Goal: Download file/media

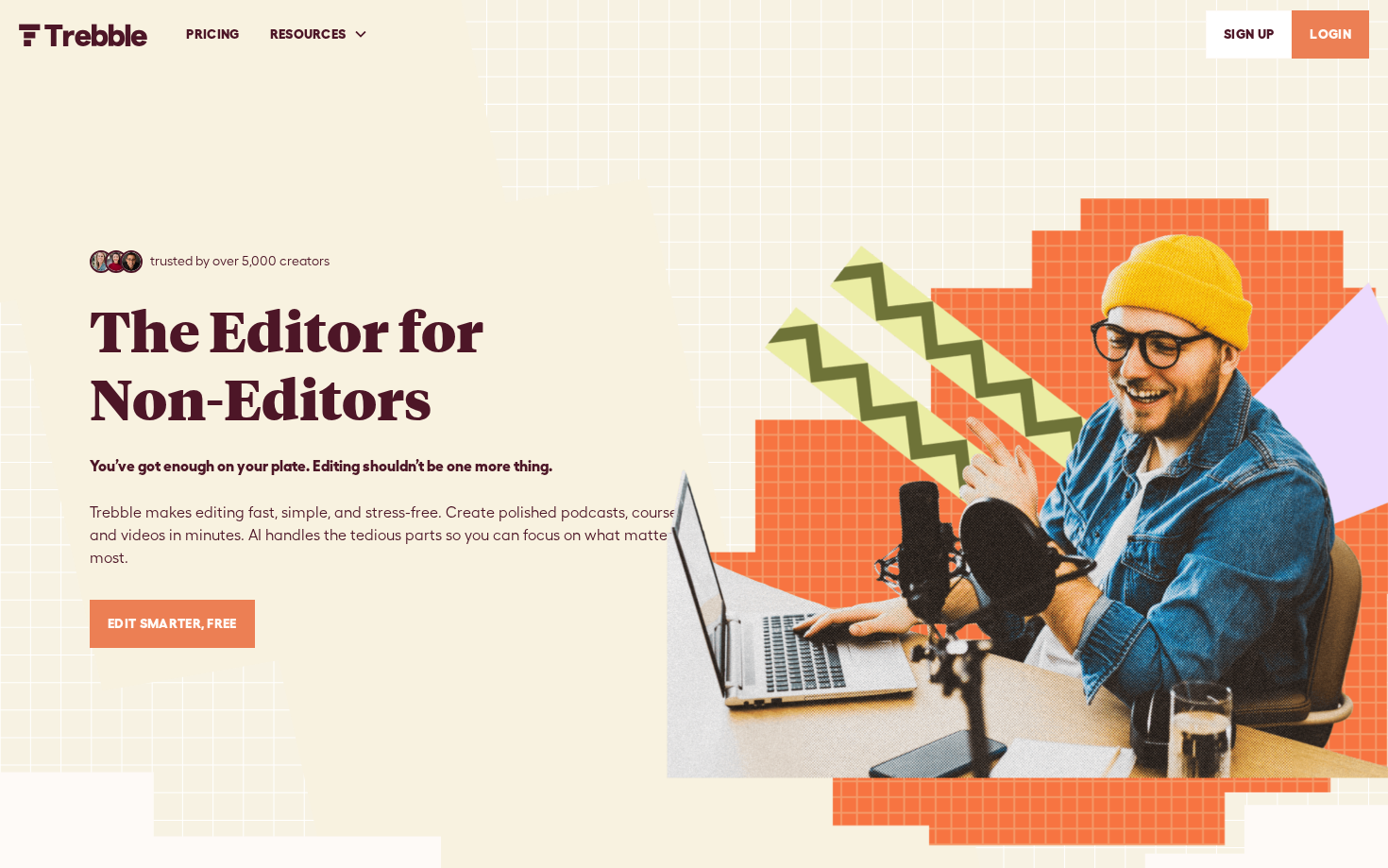
click at [1333, 38] on link "LOGIN" at bounding box center [1330, 34] width 78 height 48
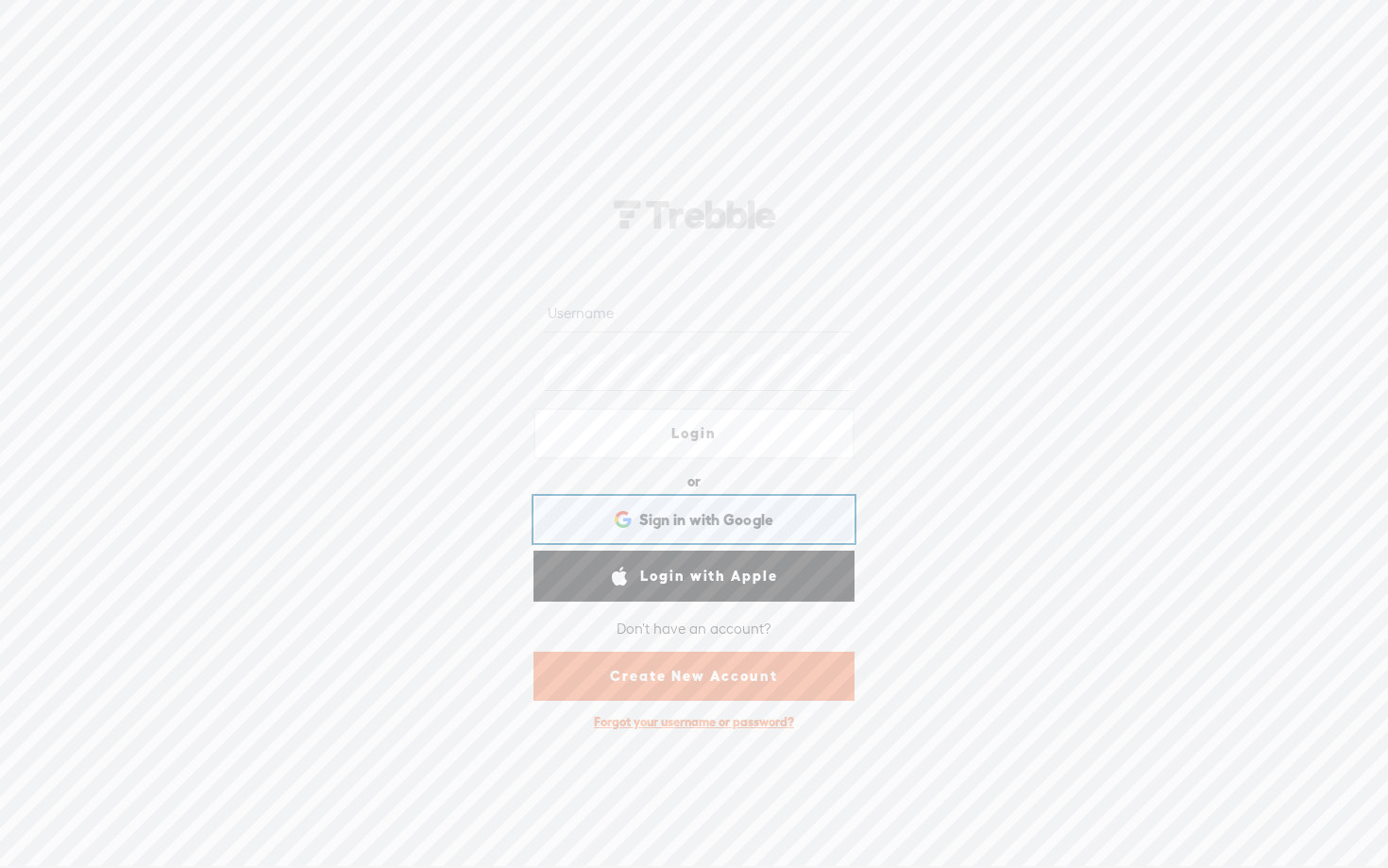
click at [681, 510] on span "Sign in with Google" at bounding box center [707, 520] width 135 height 20
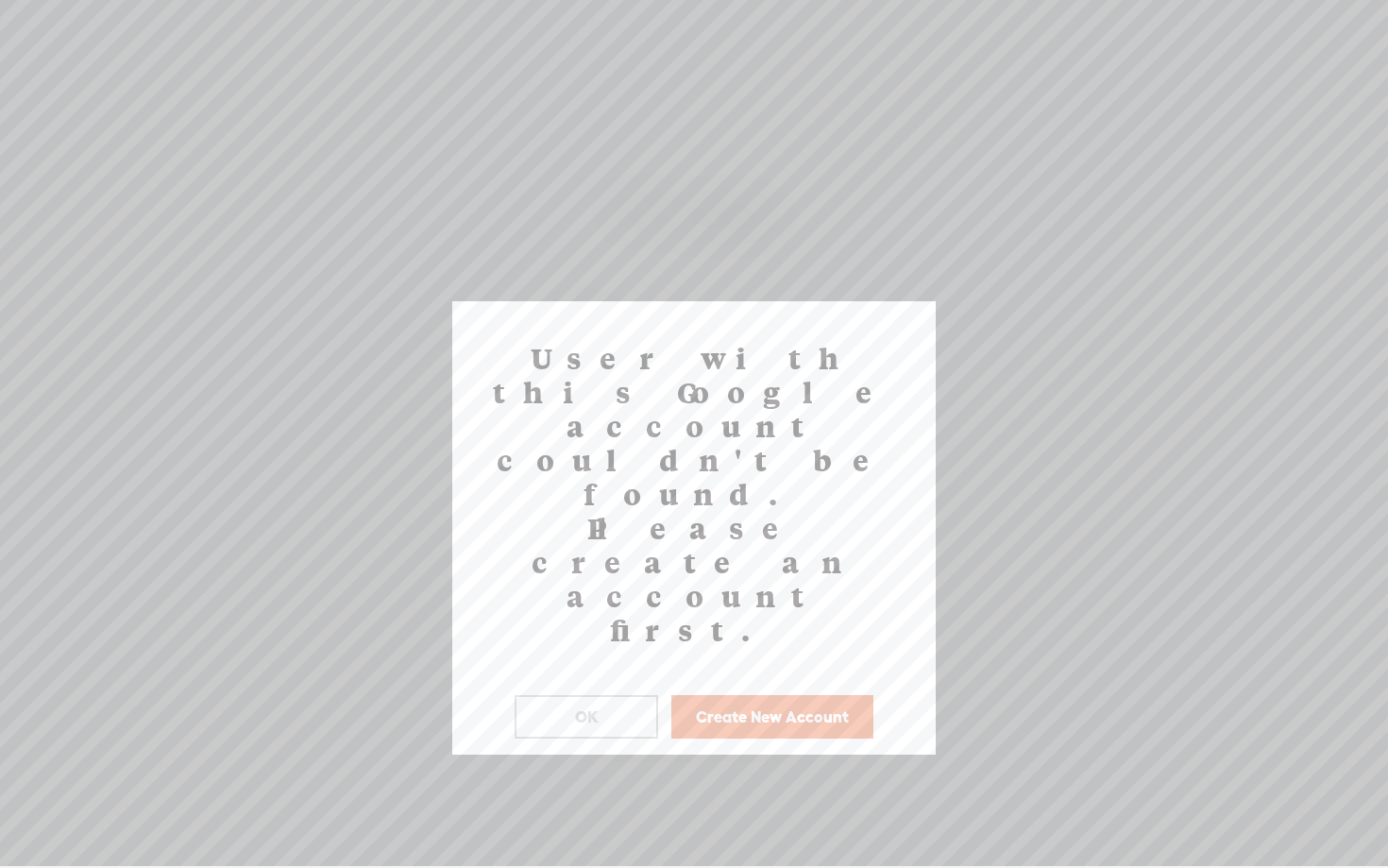
click at [627, 695] on button "OK" at bounding box center [587, 717] width 143 height 44
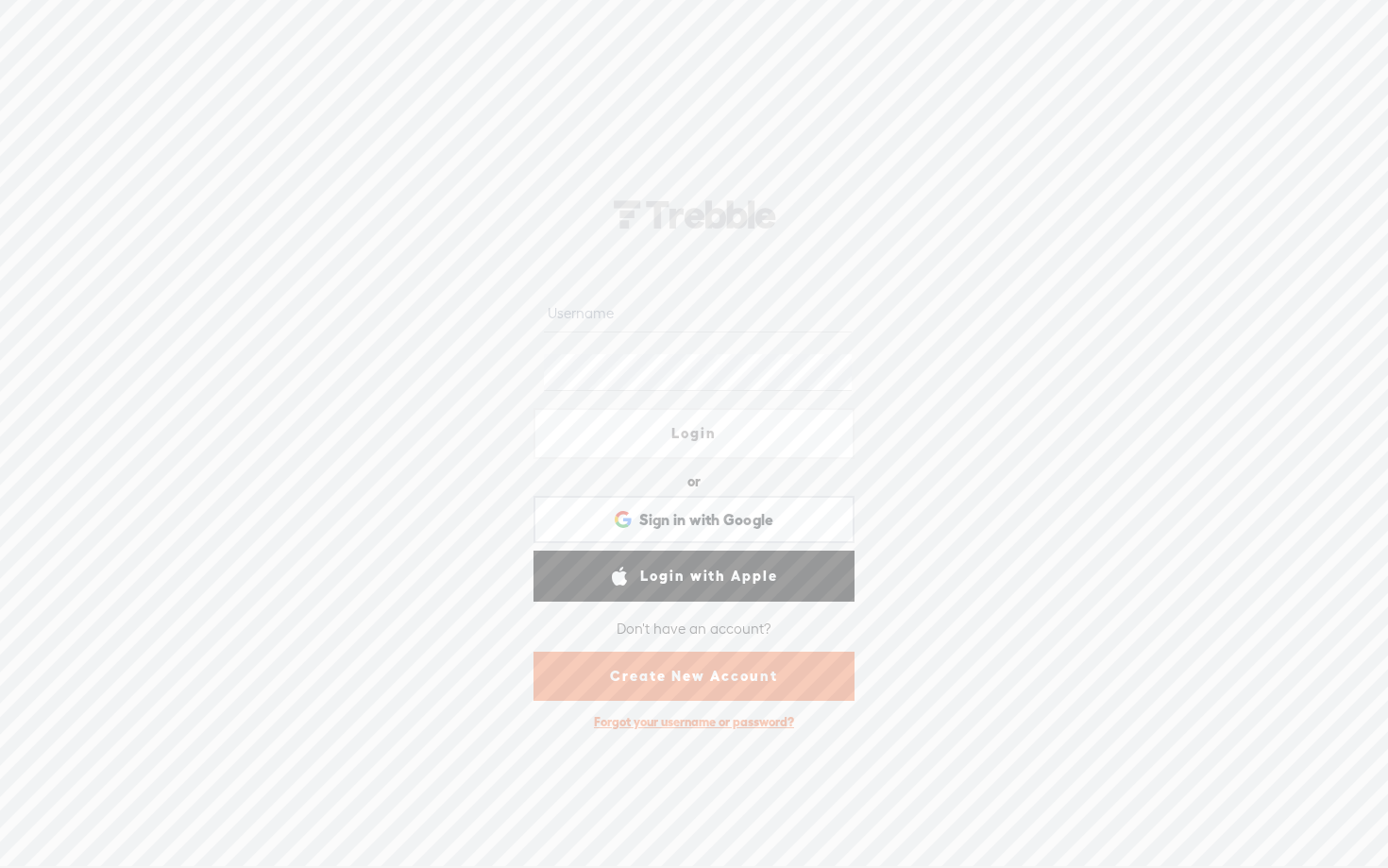
click at [639, 317] on input "text" at bounding box center [697, 313] width 307 height 37
type input "scaleadsfast.inc@gmail.com"
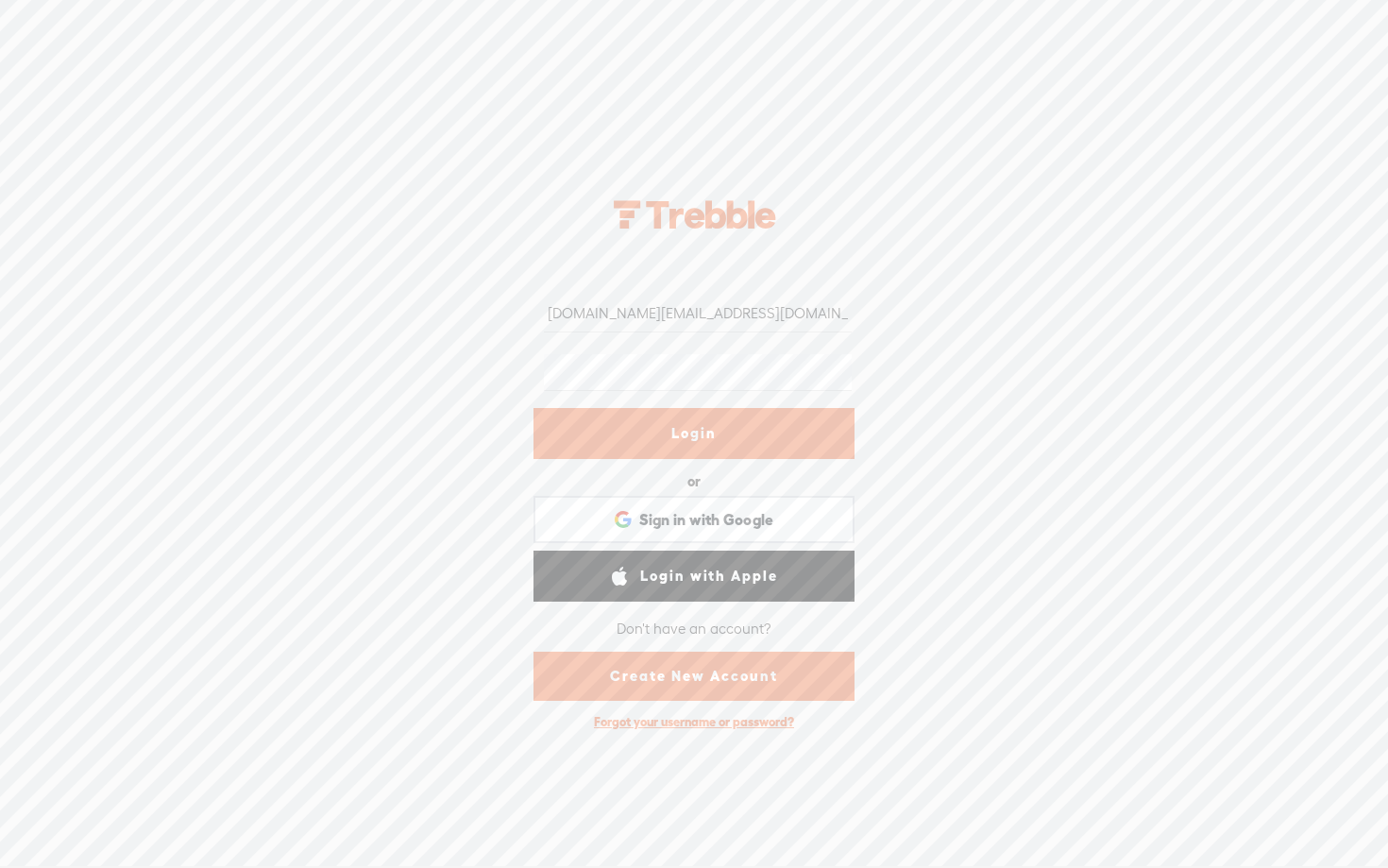
click at [652, 432] on link "Login" at bounding box center [694, 433] width 321 height 51
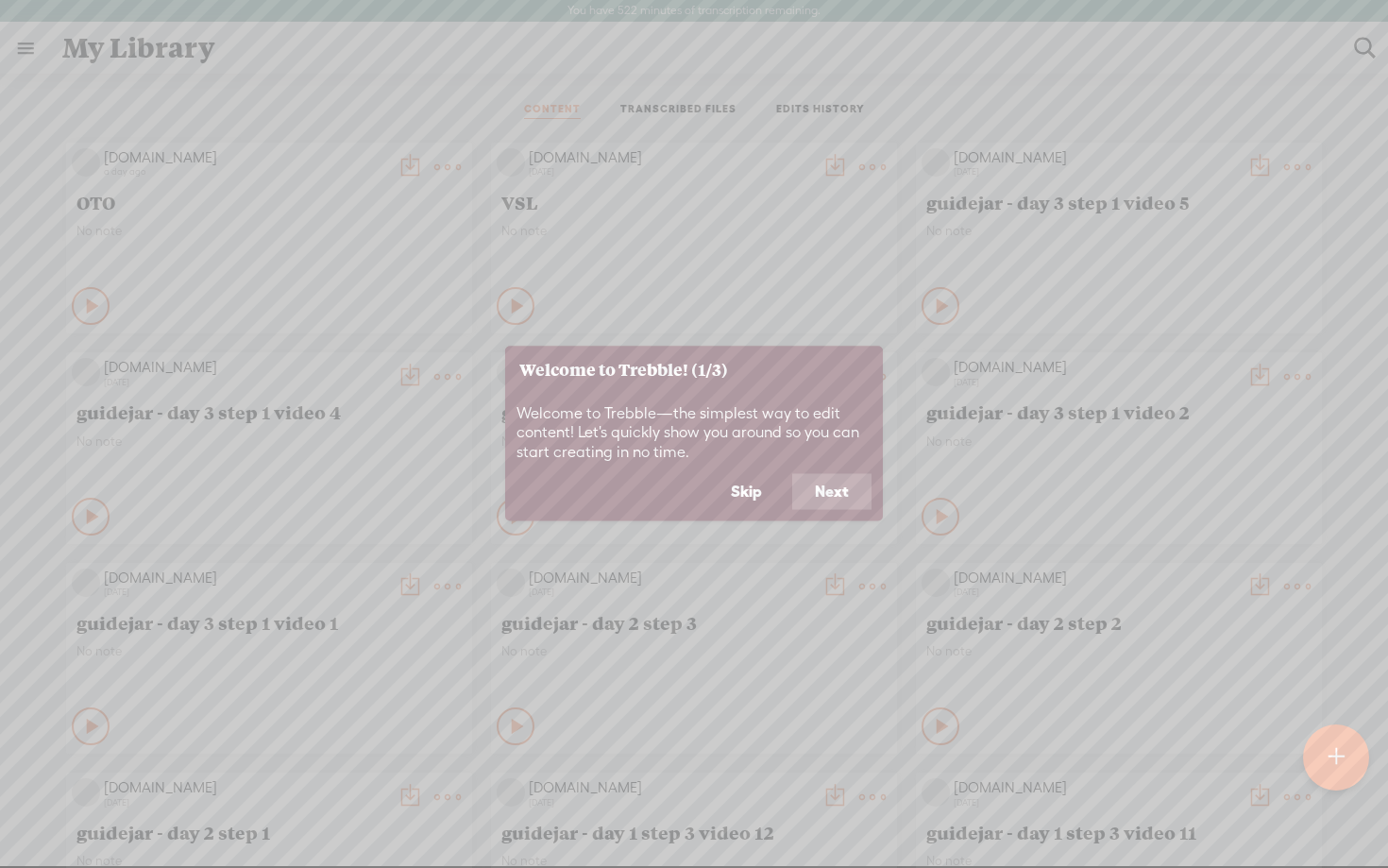
click at [753, 491] on button "Skip" at bounding box center [746, 492] width 77 height 36
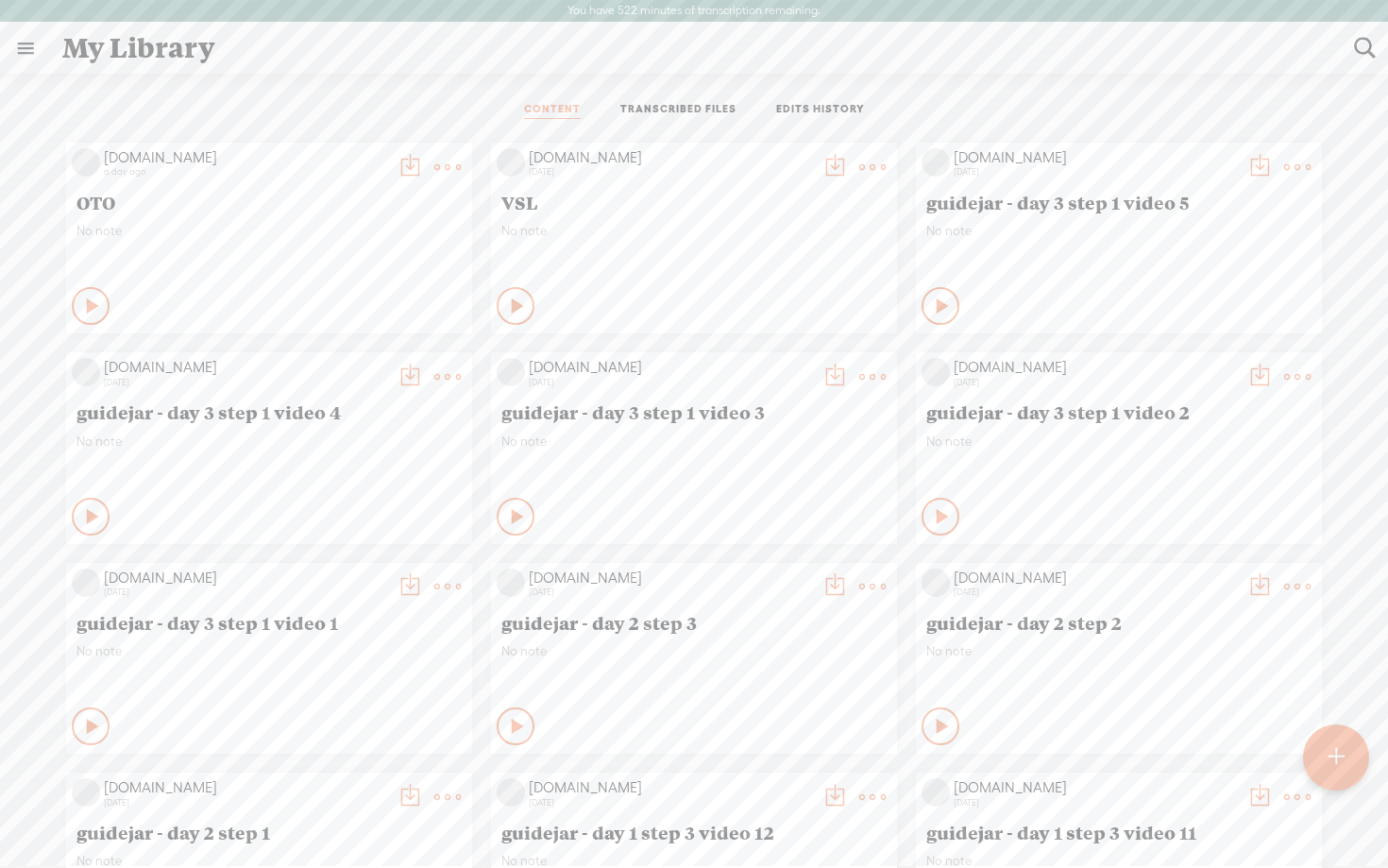
click at [509, 302] on icon at bounding box center [518, 305] width 19 height 19
click at [85, 309] on icon at bounding box center [93, 305] width 19 height 19
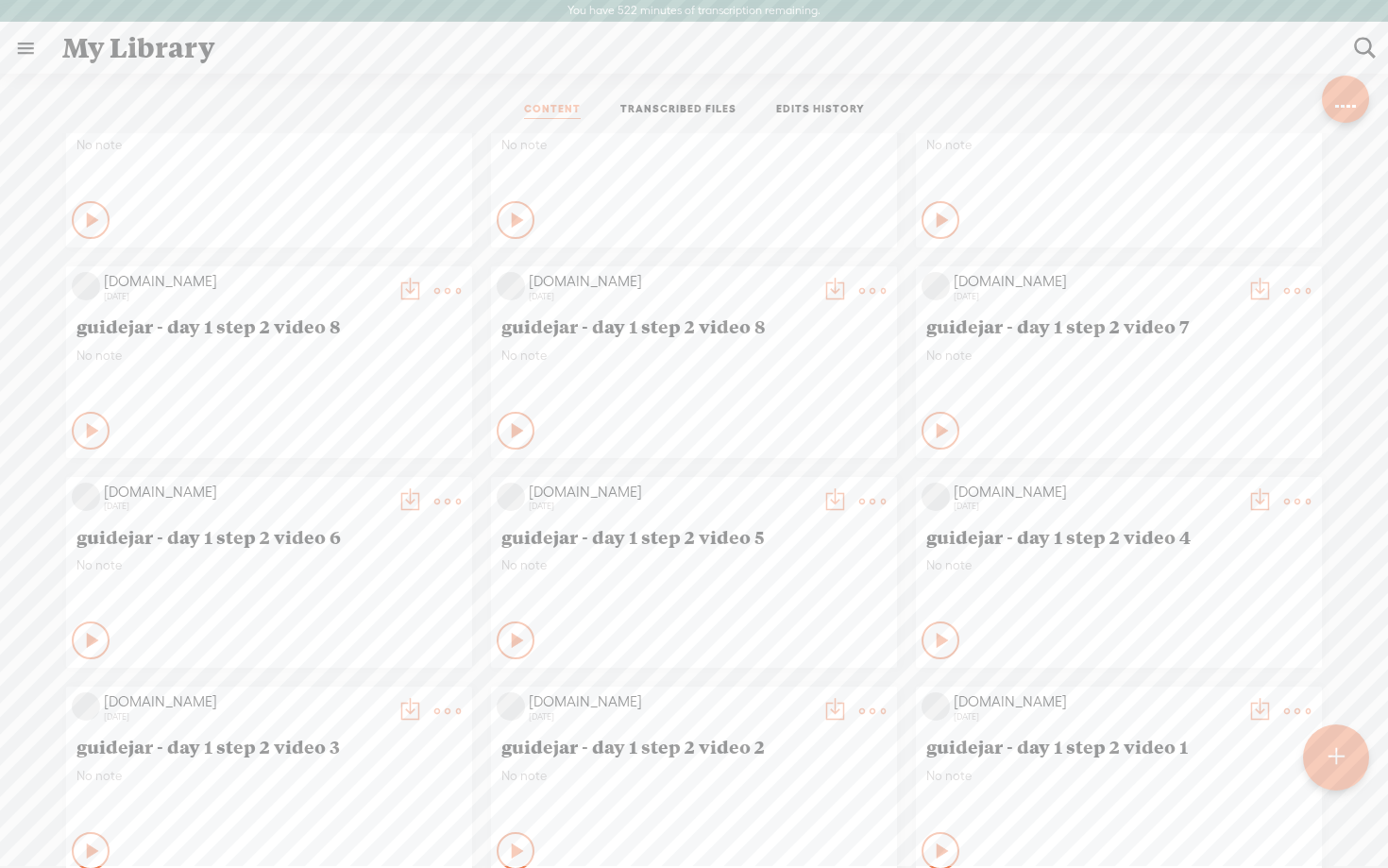
scroll to position [39, 0]
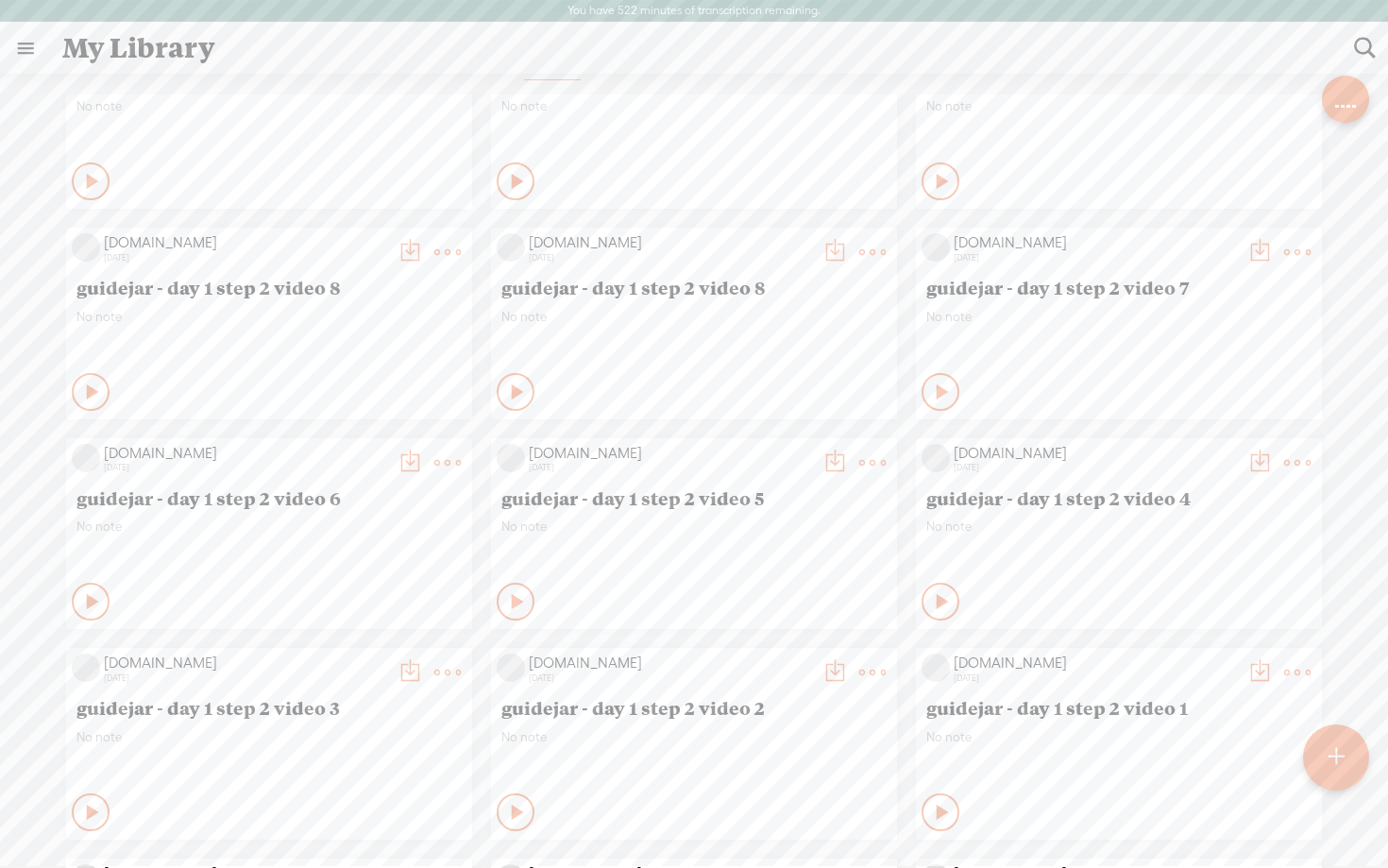
click at [941, 807] on icon at bounding box center [943, 811] width 19 height 19
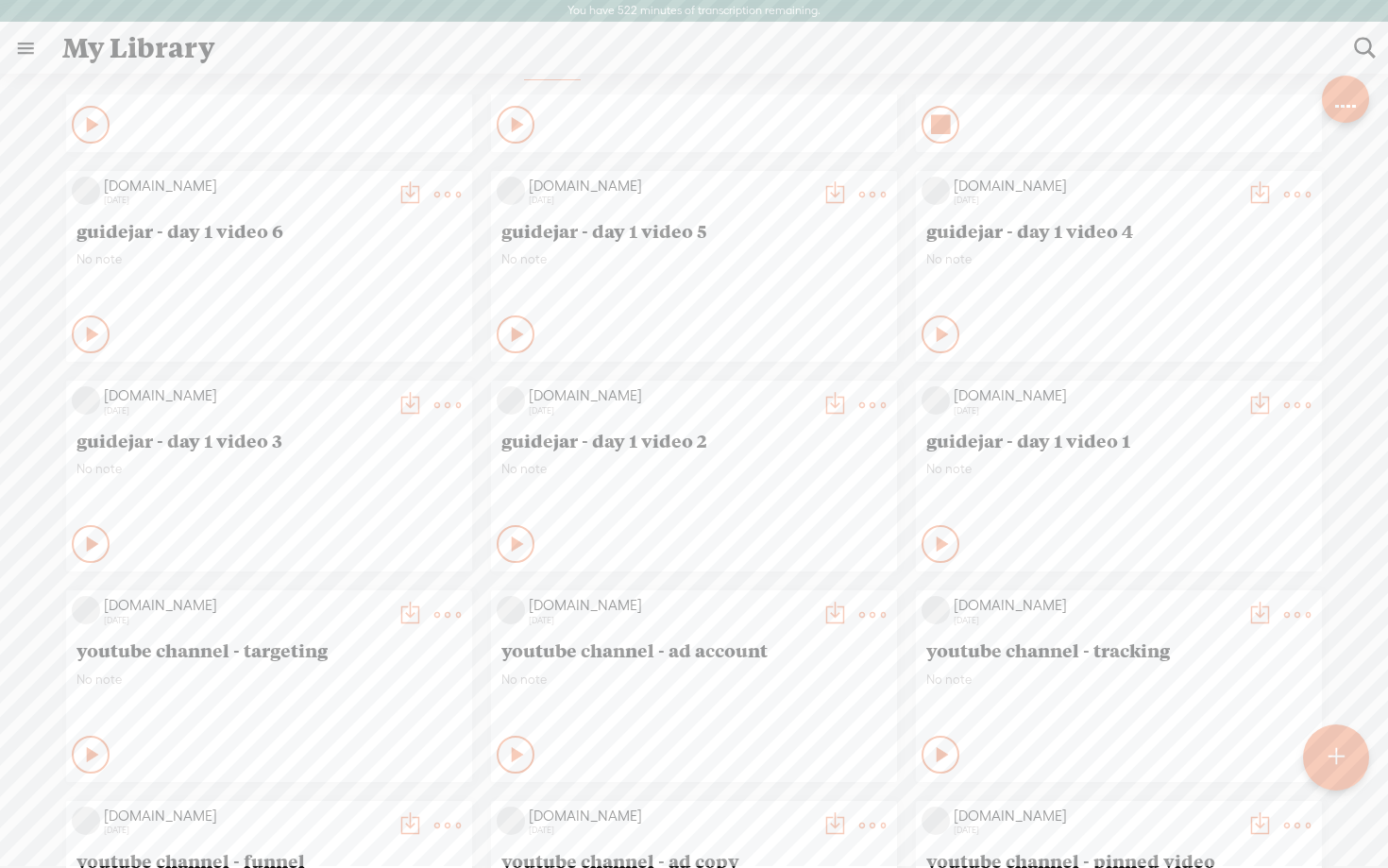
scroll to position [2979, 0]
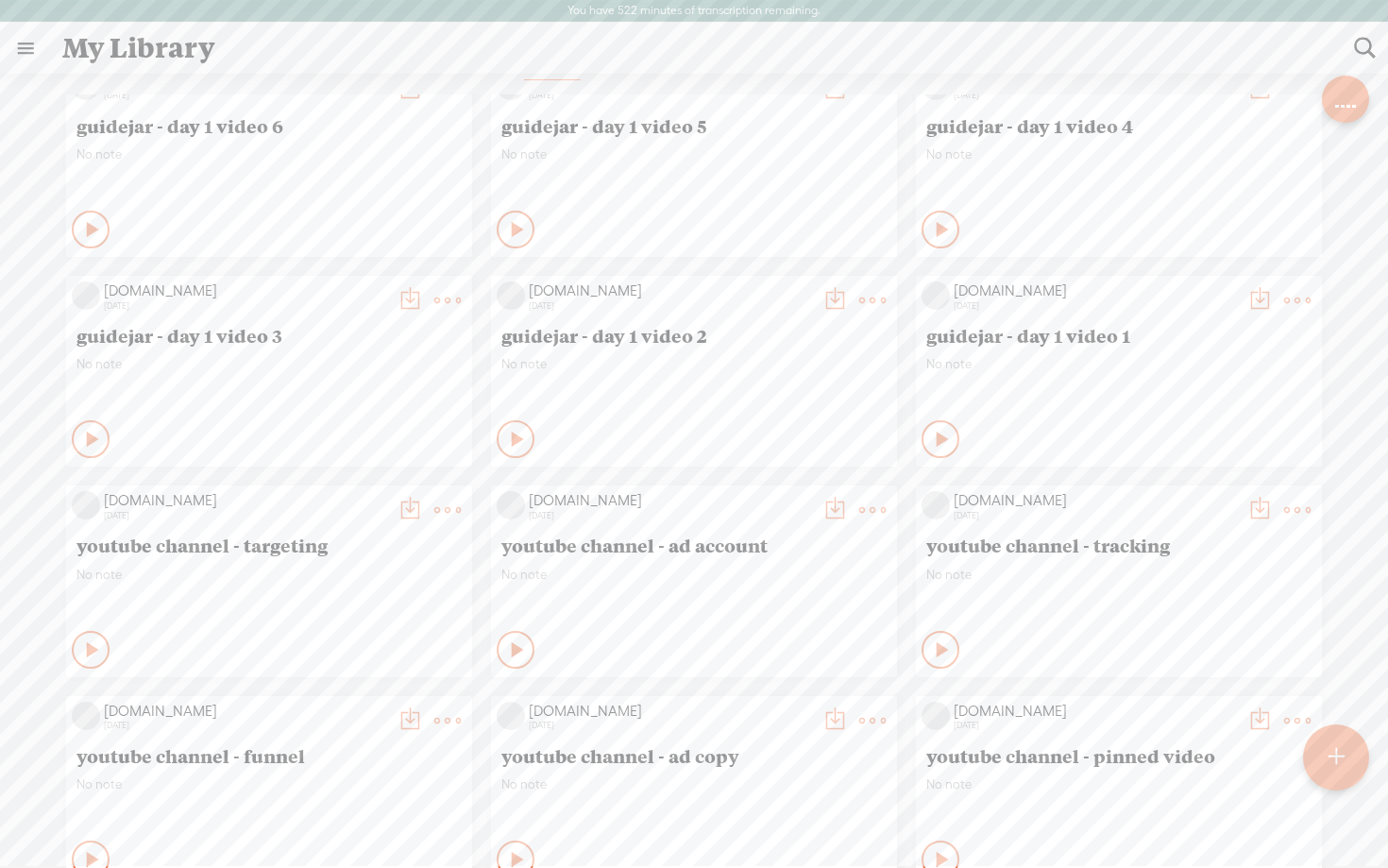
click at [934, 850] on icon at bounding box center [943, 859] width 19 height 19
click at [1262, 716] on t at bounding box center [1260, 720] width 27 height 27
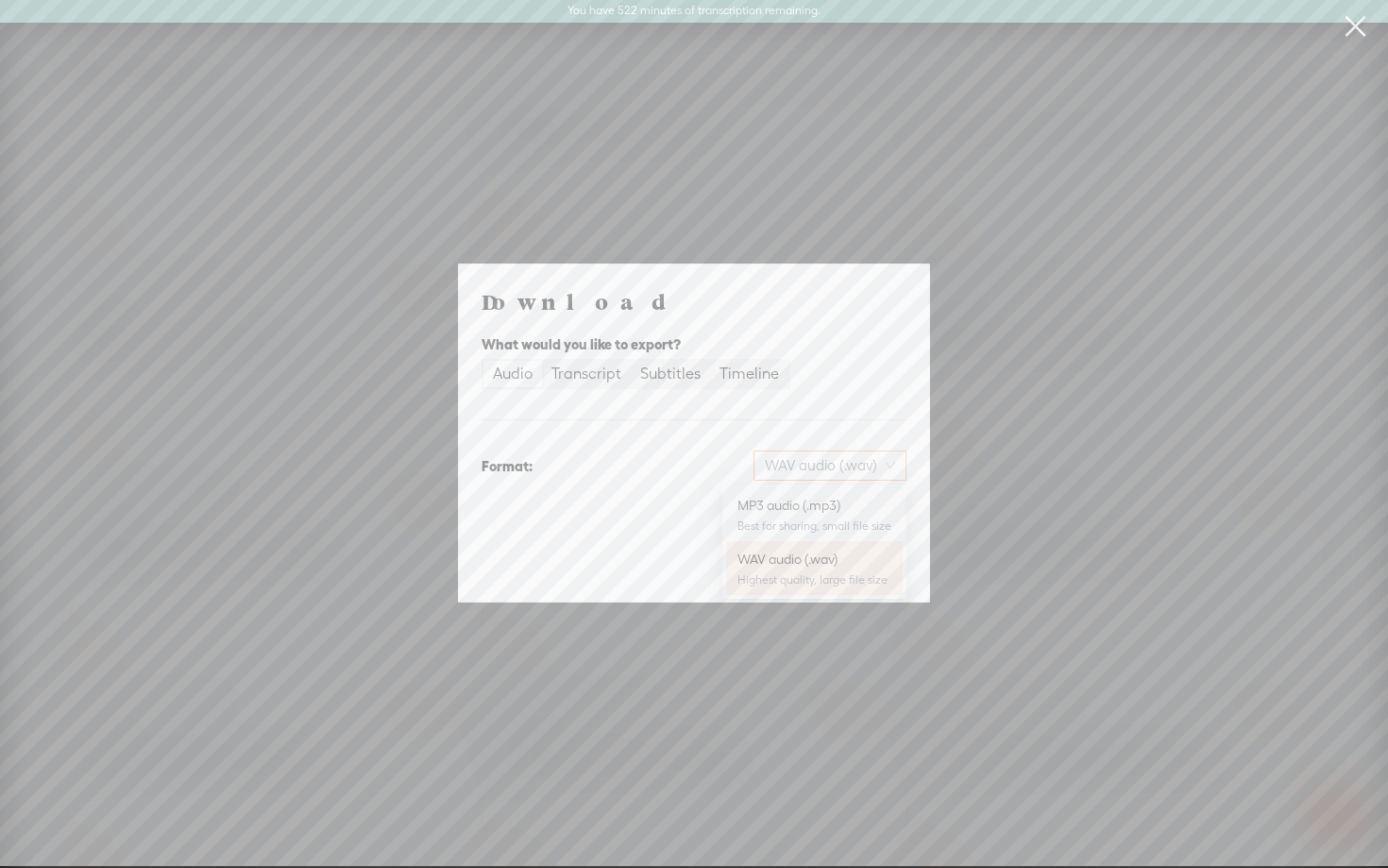
click at [823, 462] on span "WAV audio (.wav)" at bounding box center [829, 465] width 130 height 28
click at [791, 515] on div "MP3 audio (.mp3) Best for sharing, small file size" at bounding box center [814, 515] width 154 height 46
click at [850, 570] on span "Download" at bounding box center [858, 565] width 66 height 19
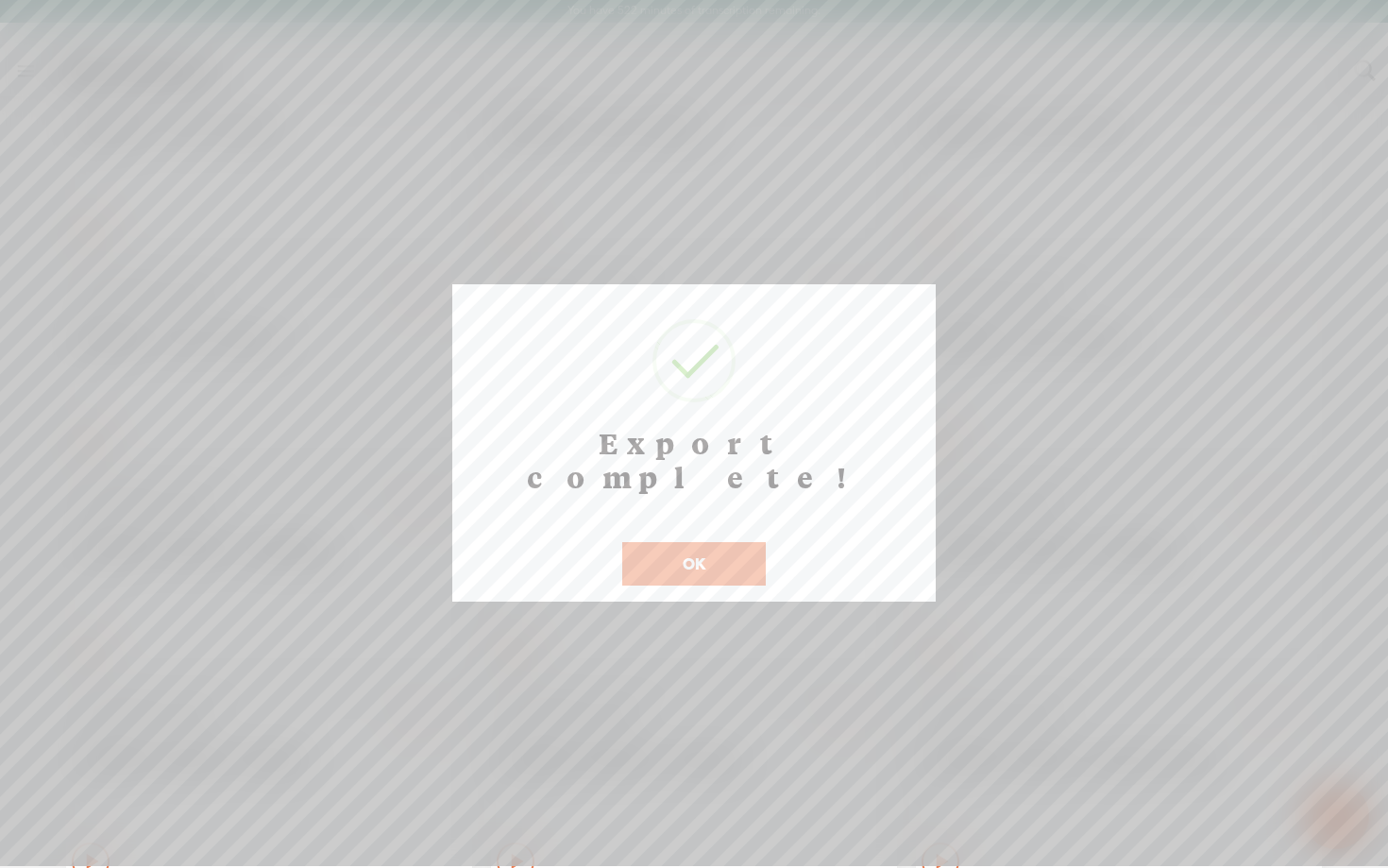
scroll to position [39, 0]
click at [703, 542] on button "OK" at bounding box center [694, 564] width 143 height 44
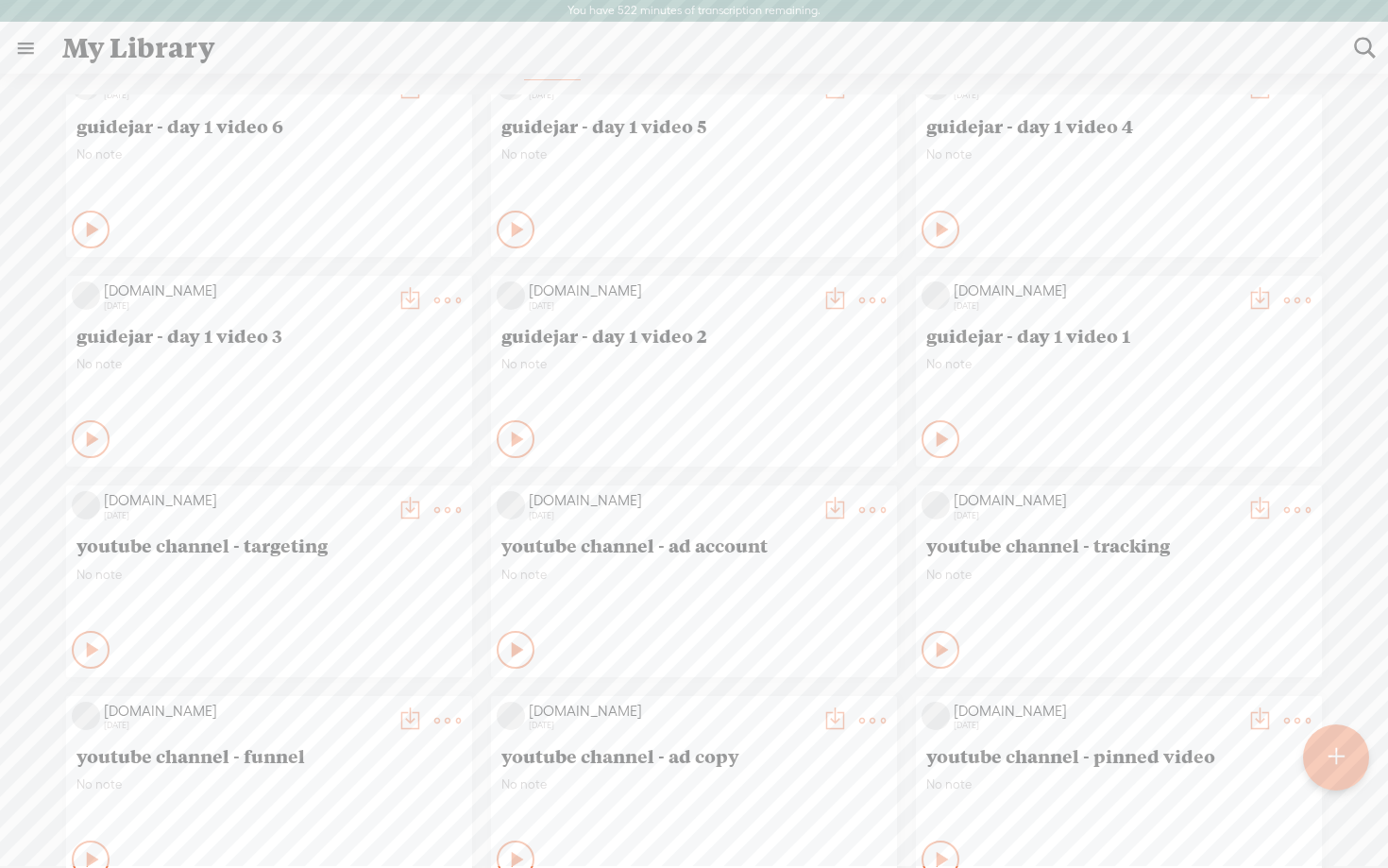
click at [1255, 719] on t at bounding box center [1260, 720] width 27 height 27
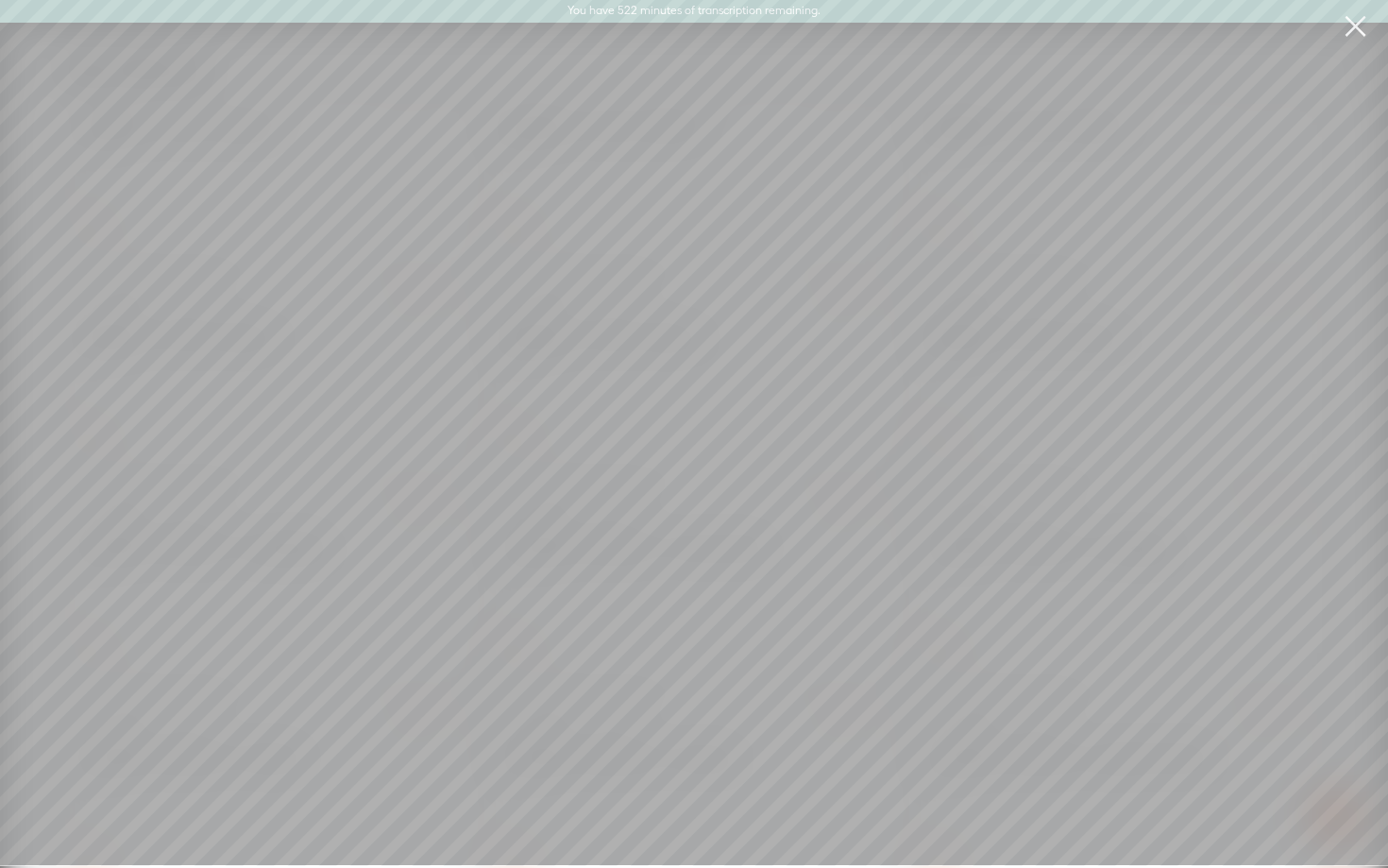
scroll to position [37, 0]
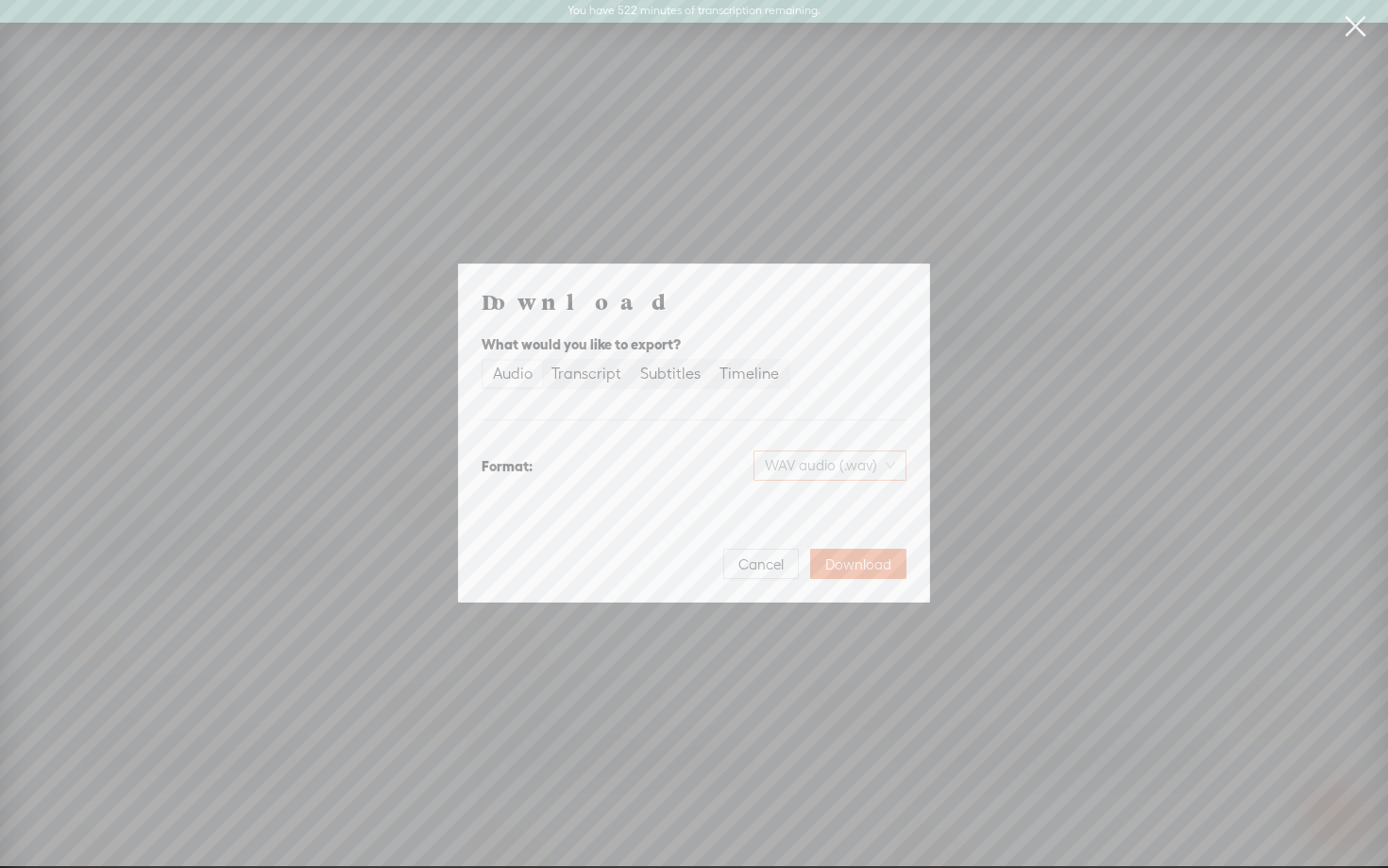
click at [787, 464] on span "WAV audio (.wav)" at bounding box center [829, 465] width 130 height 28
click at [781, 495] on div "MP3 audio (.mp3) Best for sharing, small file size" at bounding box center [814, 515] width 154 height 46
click at [850, 562] on span "Download" at bounding box center [858, 565] width 66 height 19
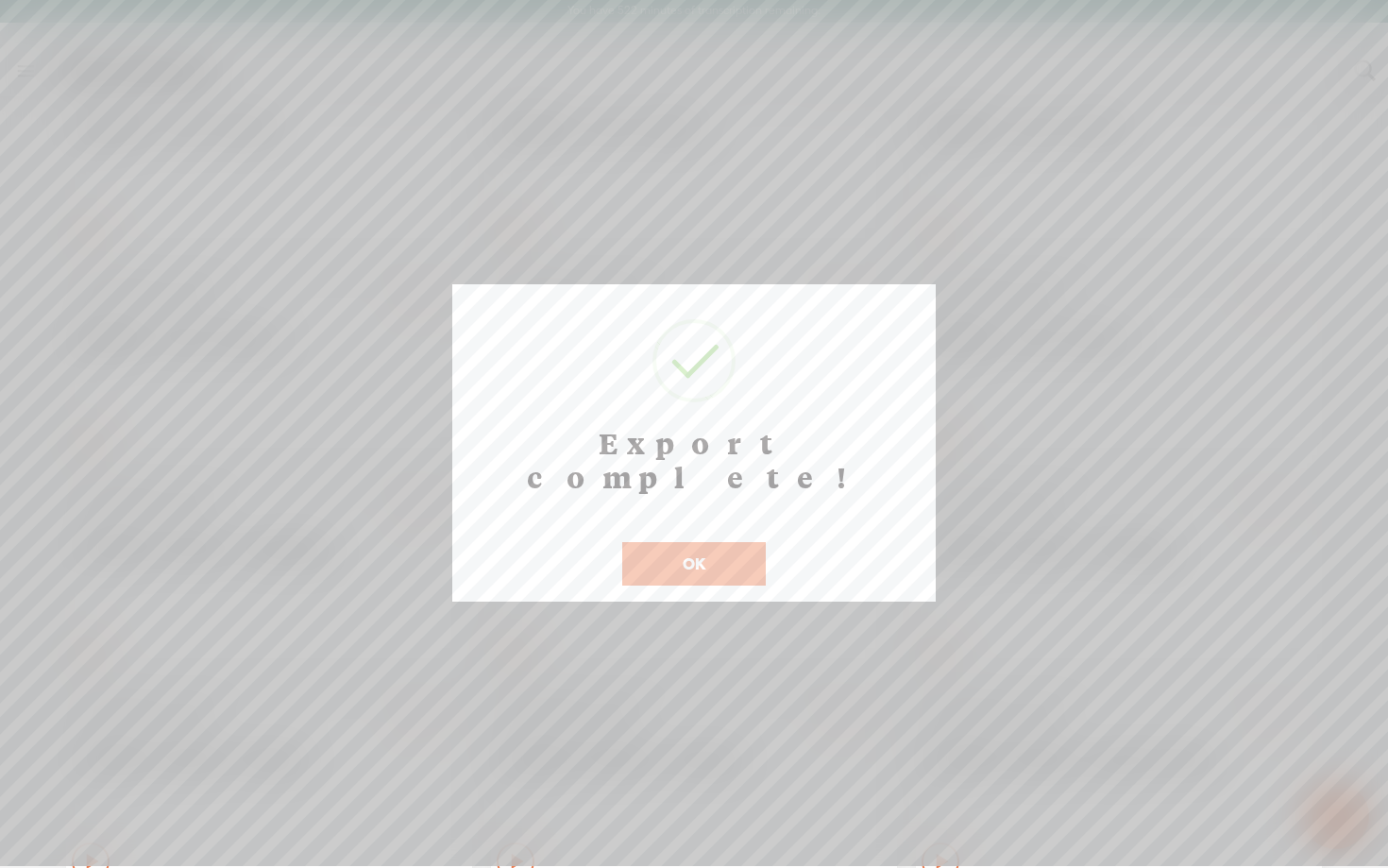
scroll to position [39, 0]
click at [708, 542] on button "OK" at bounding box center [694, 564] width 143 height 44
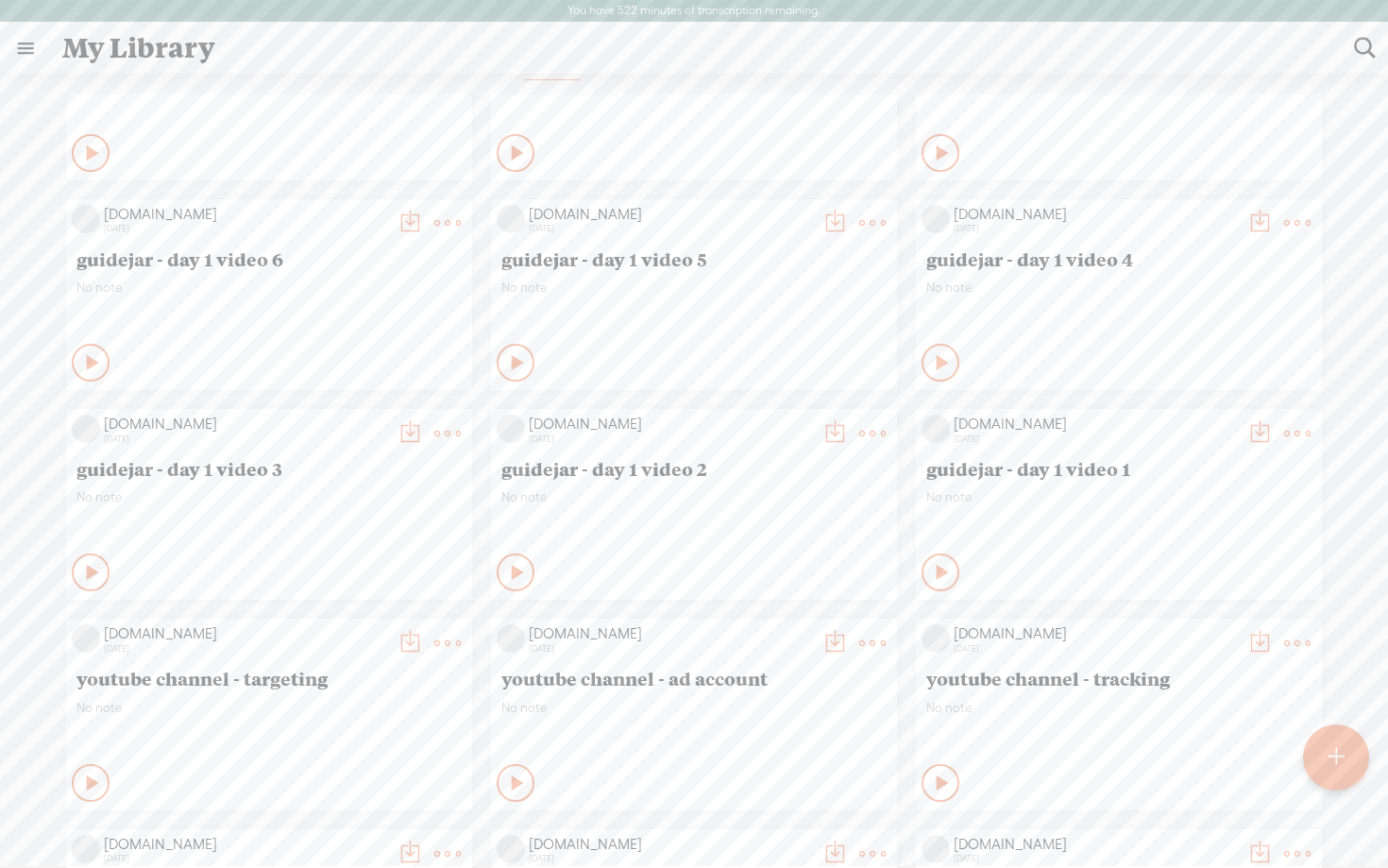
scroll to position [2979, 0]
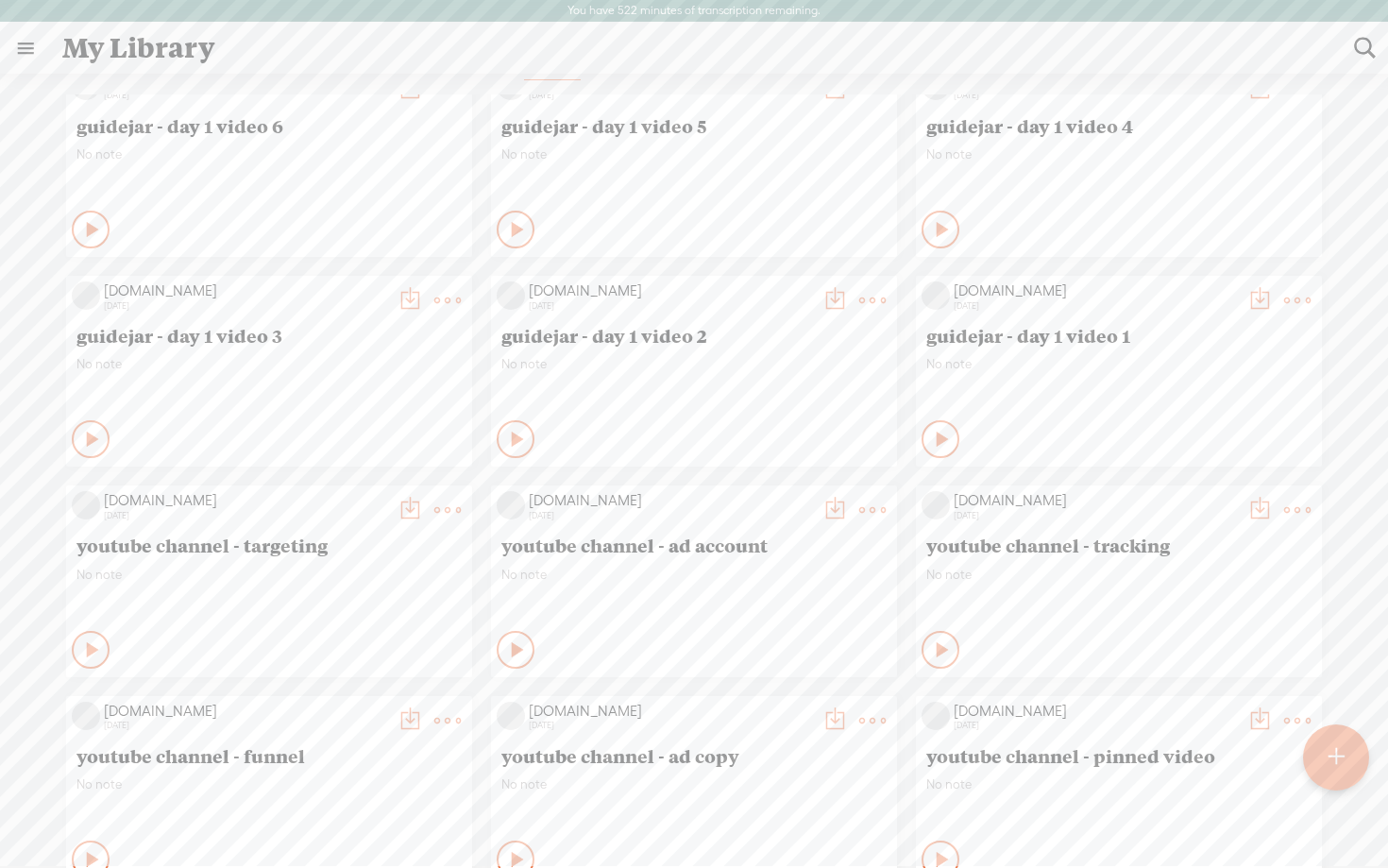
click at [828, 712] on t at bounding box center [834, 720] width 27 height 27
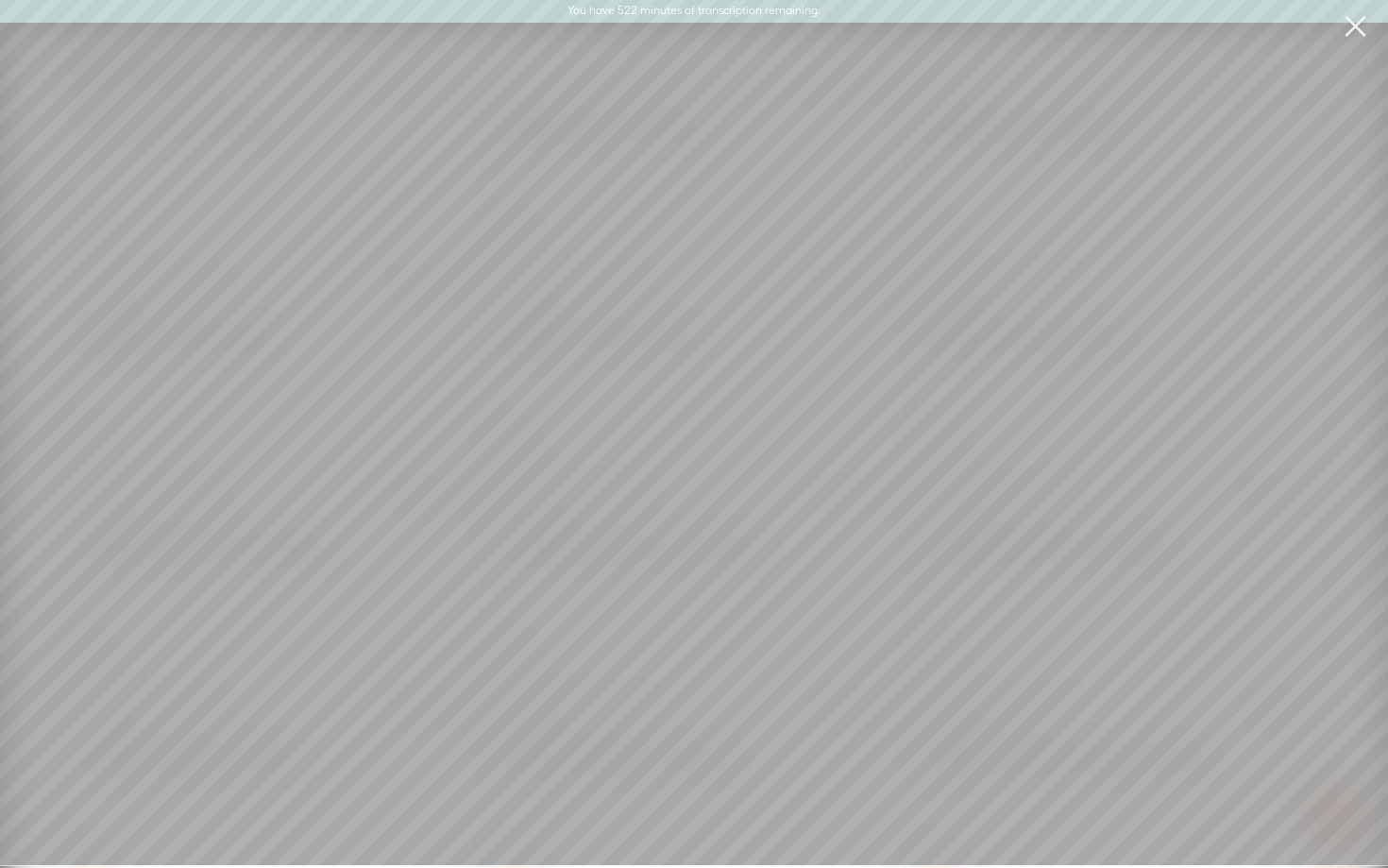
scroll to position [37, 0]
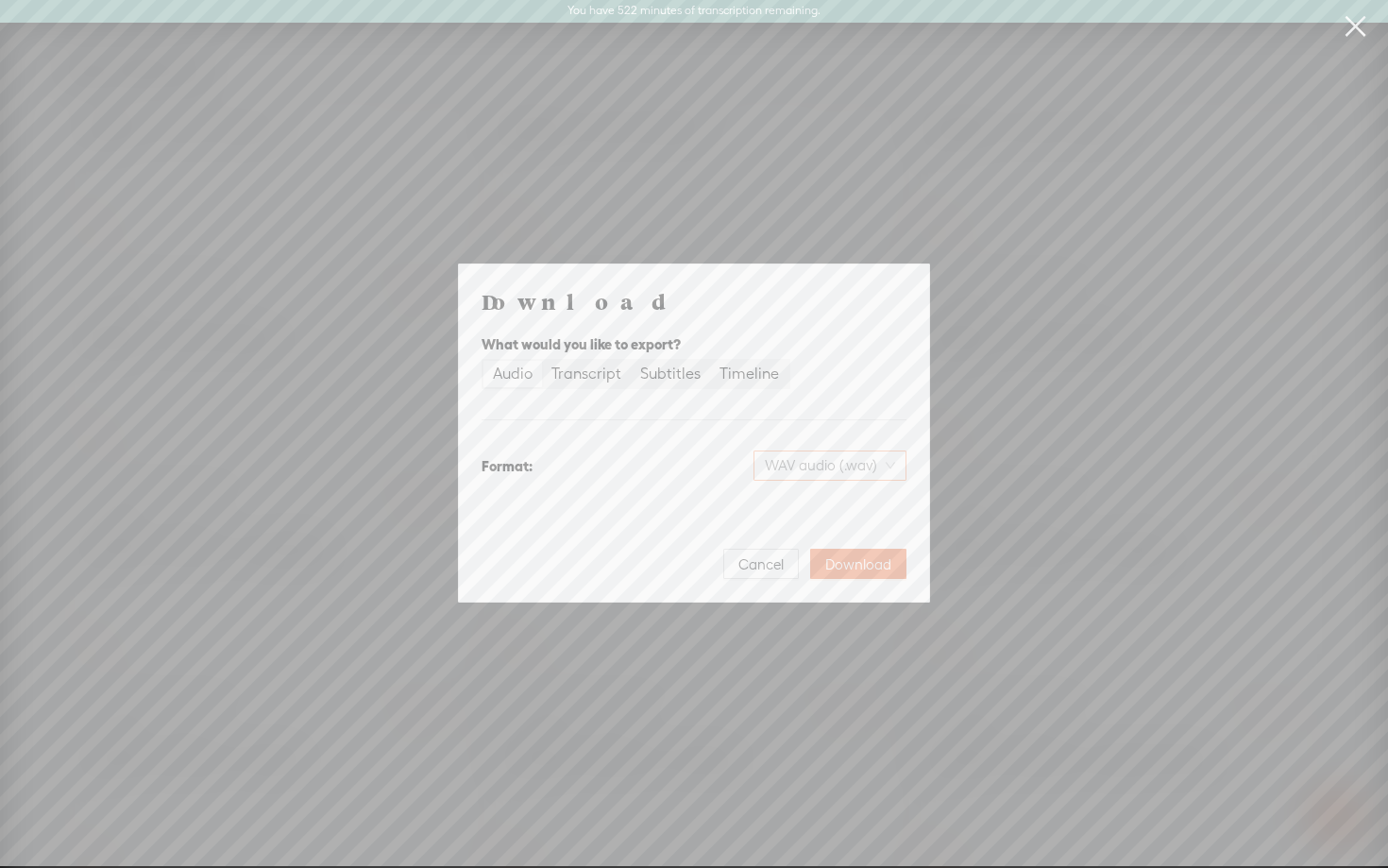
click at [819, 462] on span "WAV audio (.wav)" at bounding box center [829, 465] width 130 height 28
click at [796, 505] on div "MP3 audio (.mp3)" at bounding box center [814, 505] width 154 height 19
click at [852, 573] on span "Download" at bounding box center [858, 565] width 66 height 19
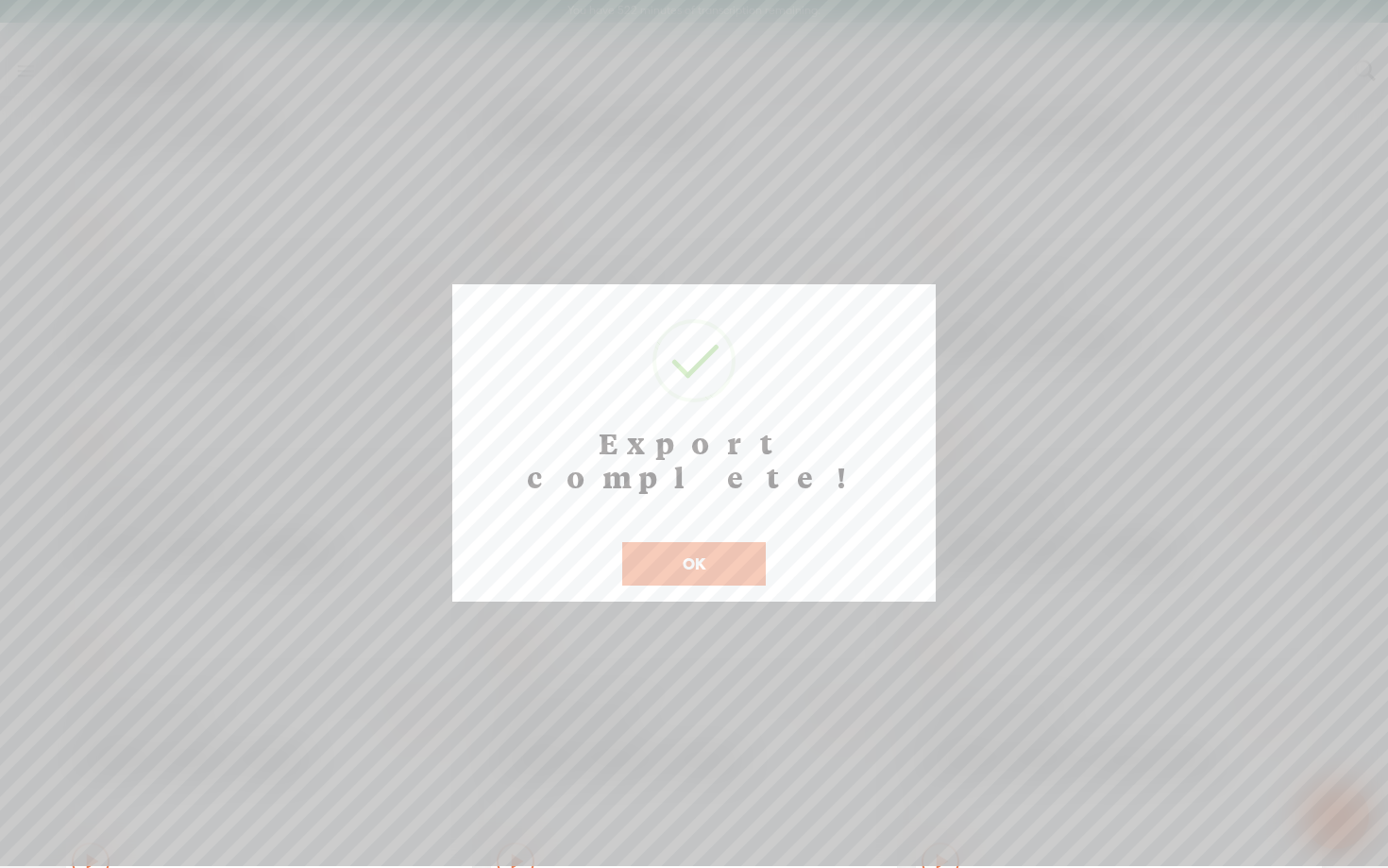
scroll to position [39, 0]
click at [667, 542] on button "OK" at bounding box center [694, 564] width 143 height 44
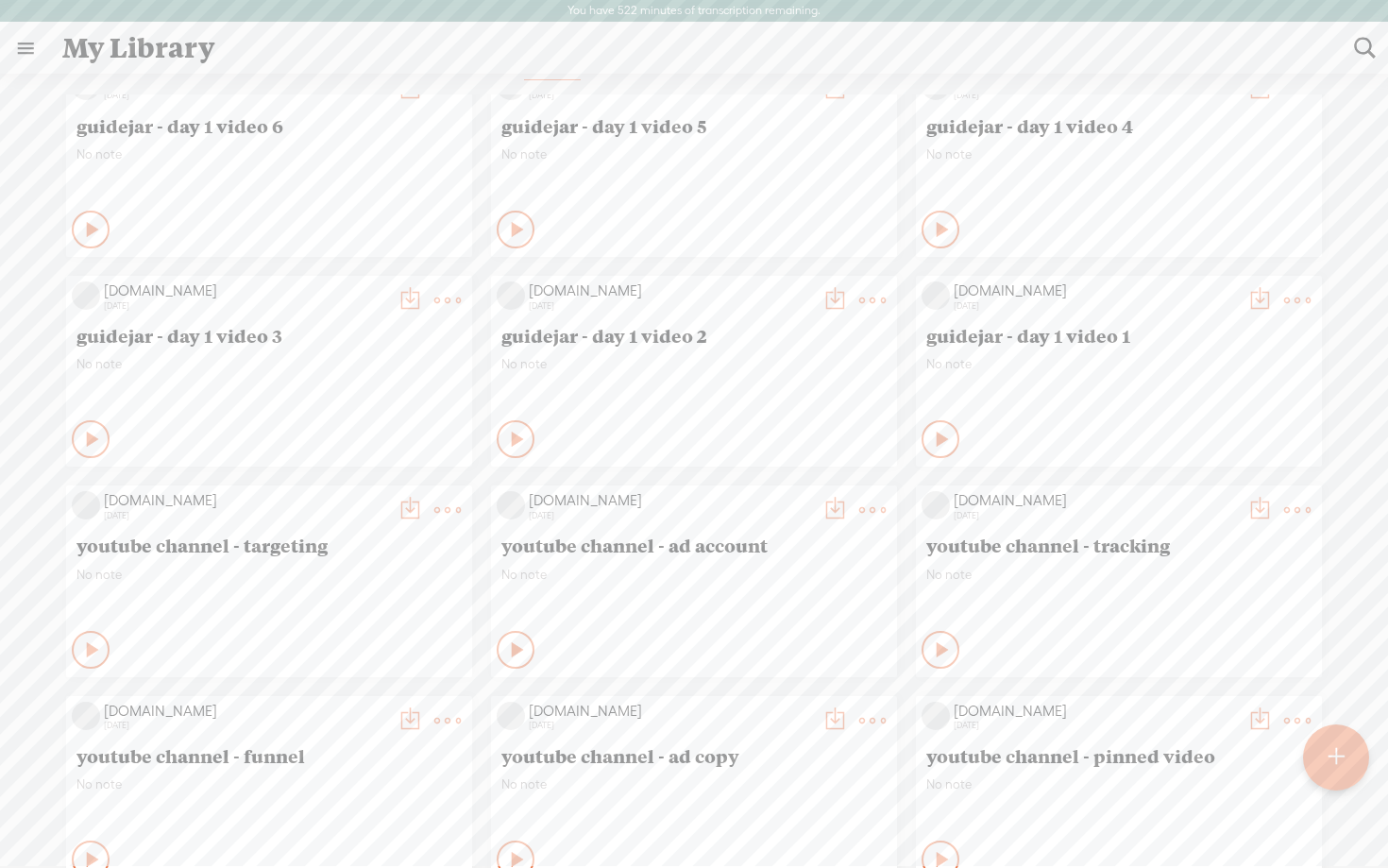
click at [1252, 710] on t at bounding box center [1260, 720] width 27 height 27
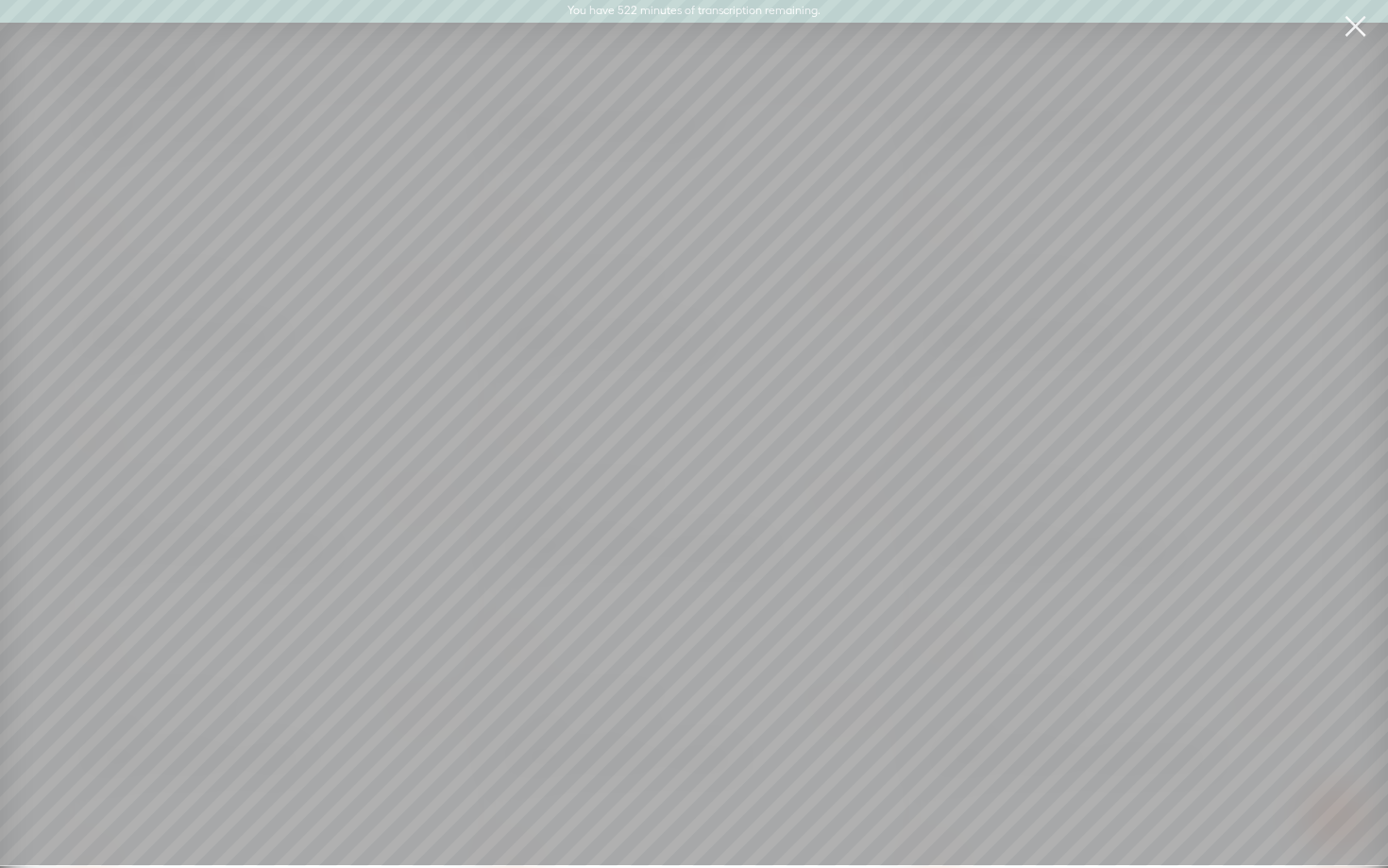
scroll to position [37, 0]
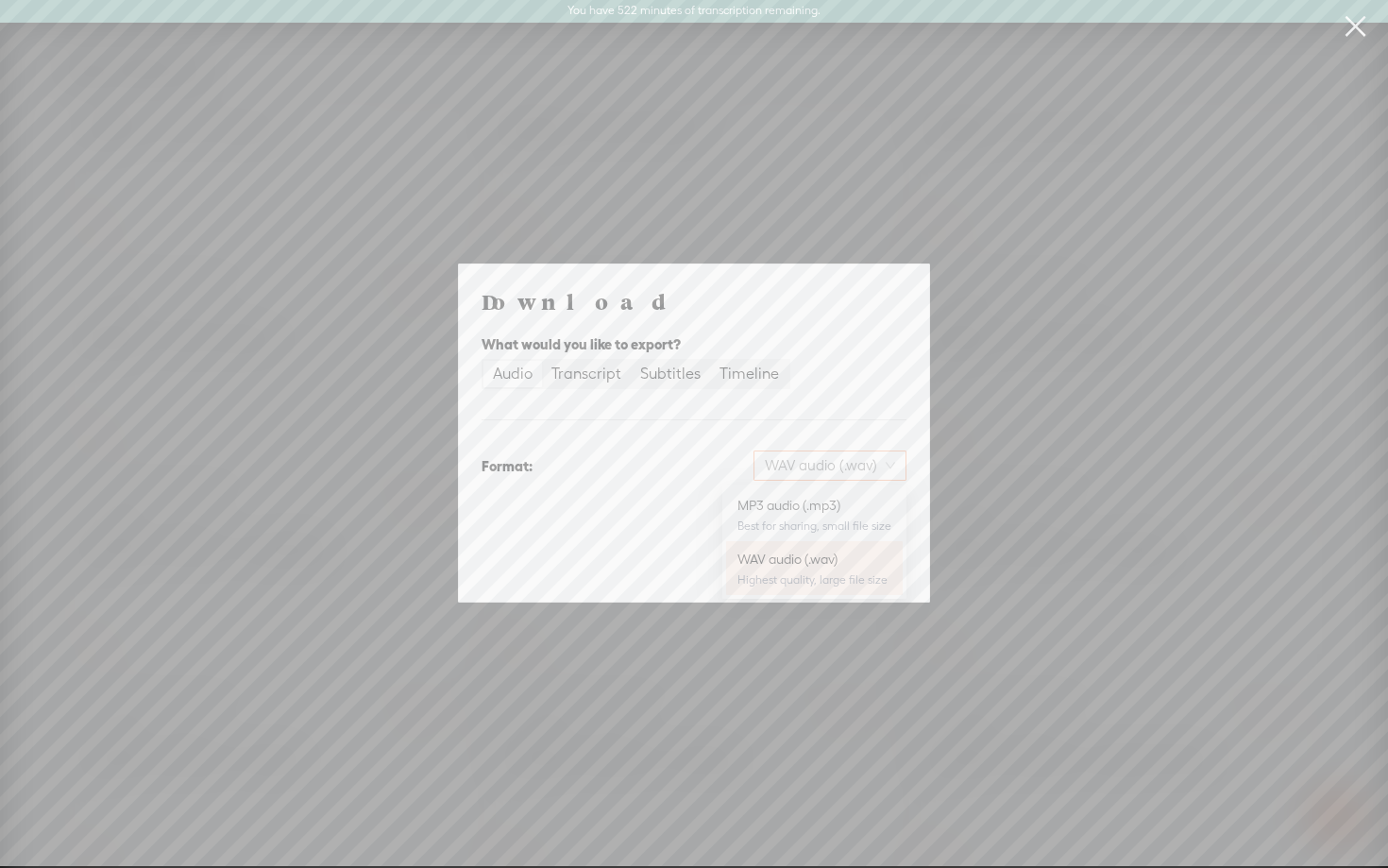
click at [858, 453] on span "WAV audio (.wav)" at bounding box center [829, 465] width 130 height 28
click at [812, 497] on div "MP3 audio (.mp3)" at bounding box center [814, 505] width 154 height 19
click at [855, 556] on span "Download" at bounding box center [858, 565] width 66 height 19
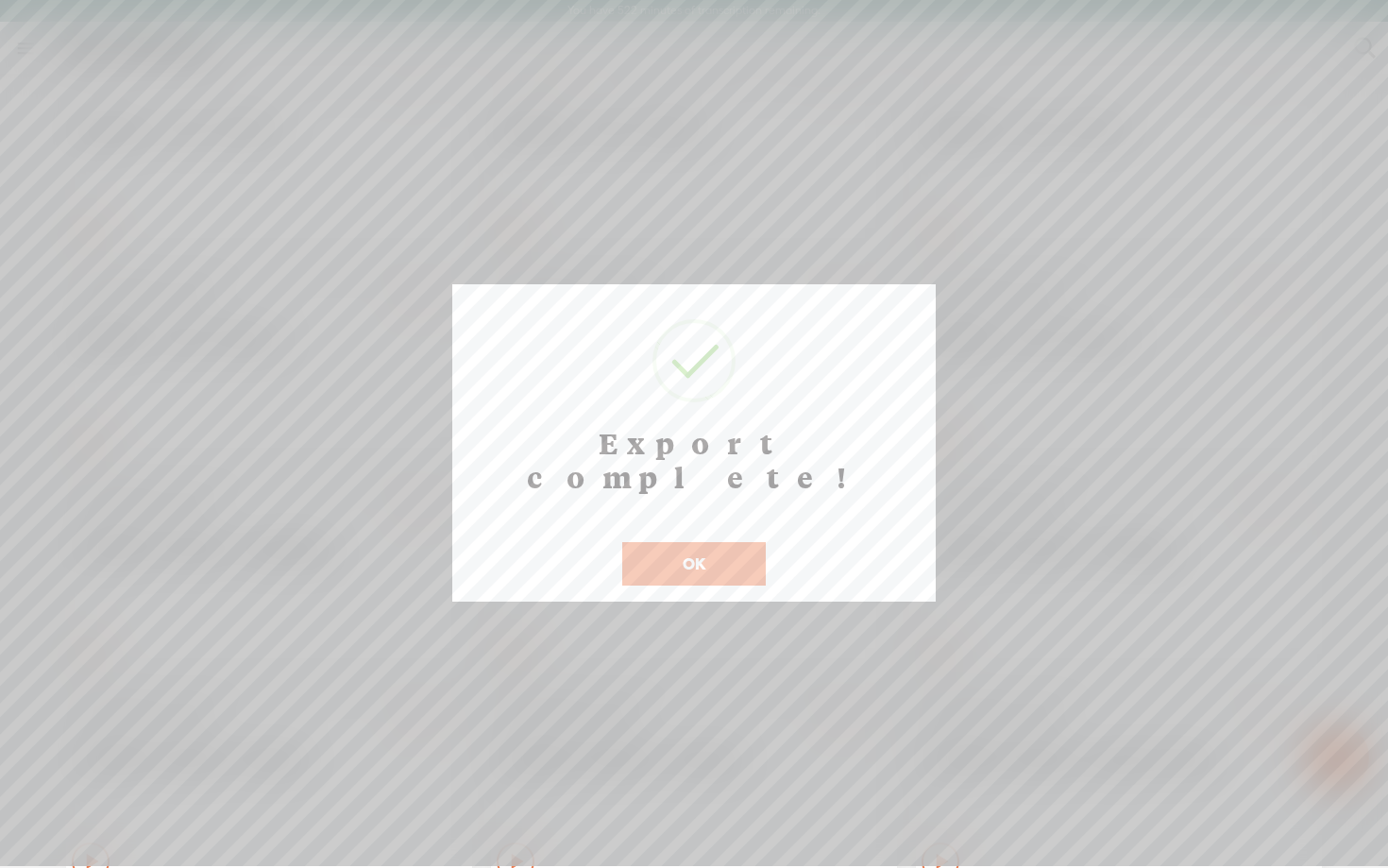
scroll to position [39, 0]
click at [698, 542] on button "OK" at bounding box center [694, 564] width 143 height 44
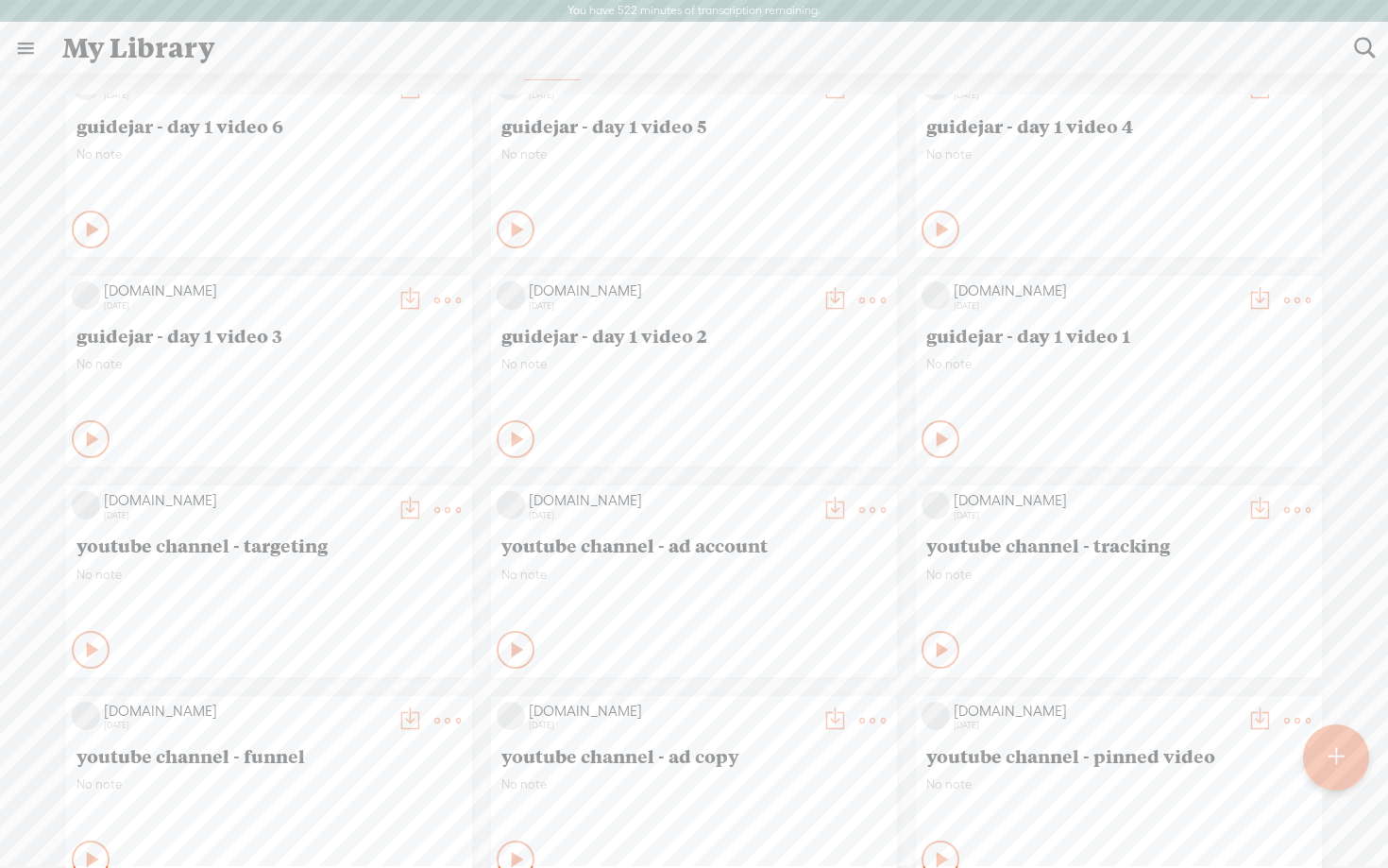
click at [1299, 712] on t at bounding box center [1298, 720] width 27 height 27
click at [1176, 792] on link "Edit" at bounding box center [1208, 783] width 189 height 44
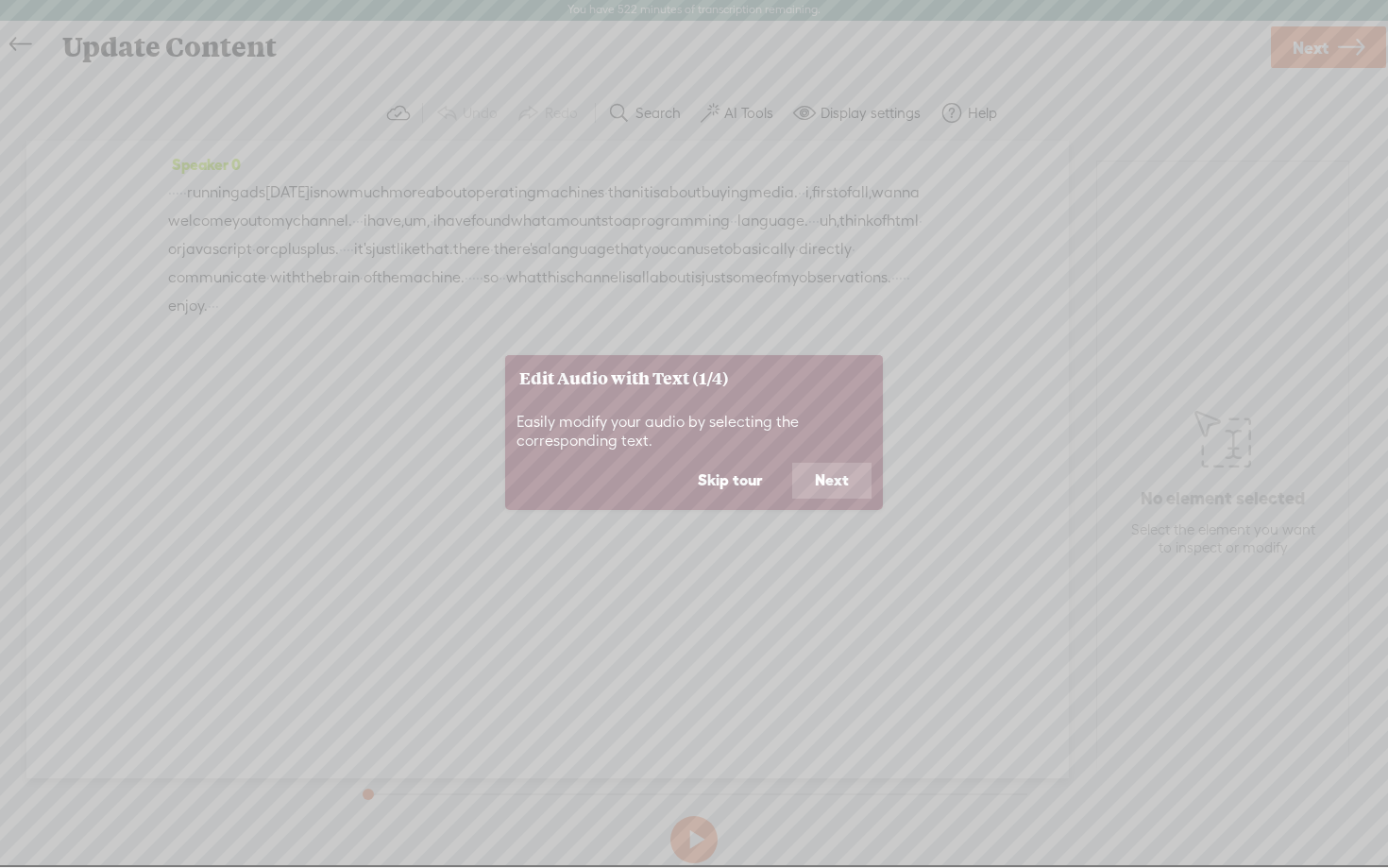
click at [731, 475] on button "Skip tour" at bounding box center [730, 480] width 109 height 36
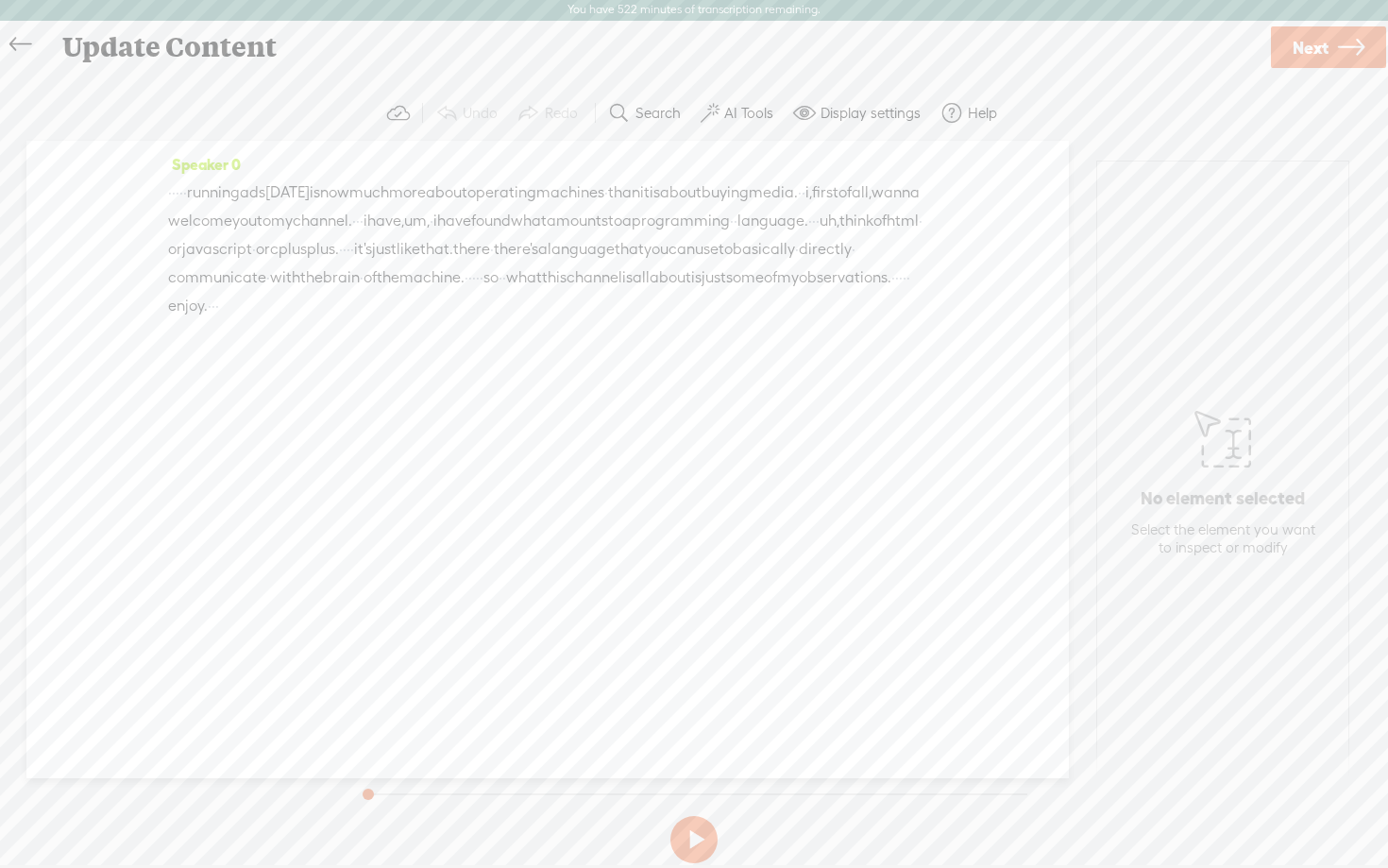
click at [740, 114] on label "AI Tools" at bounding box center [749, 112] width 49 height 19
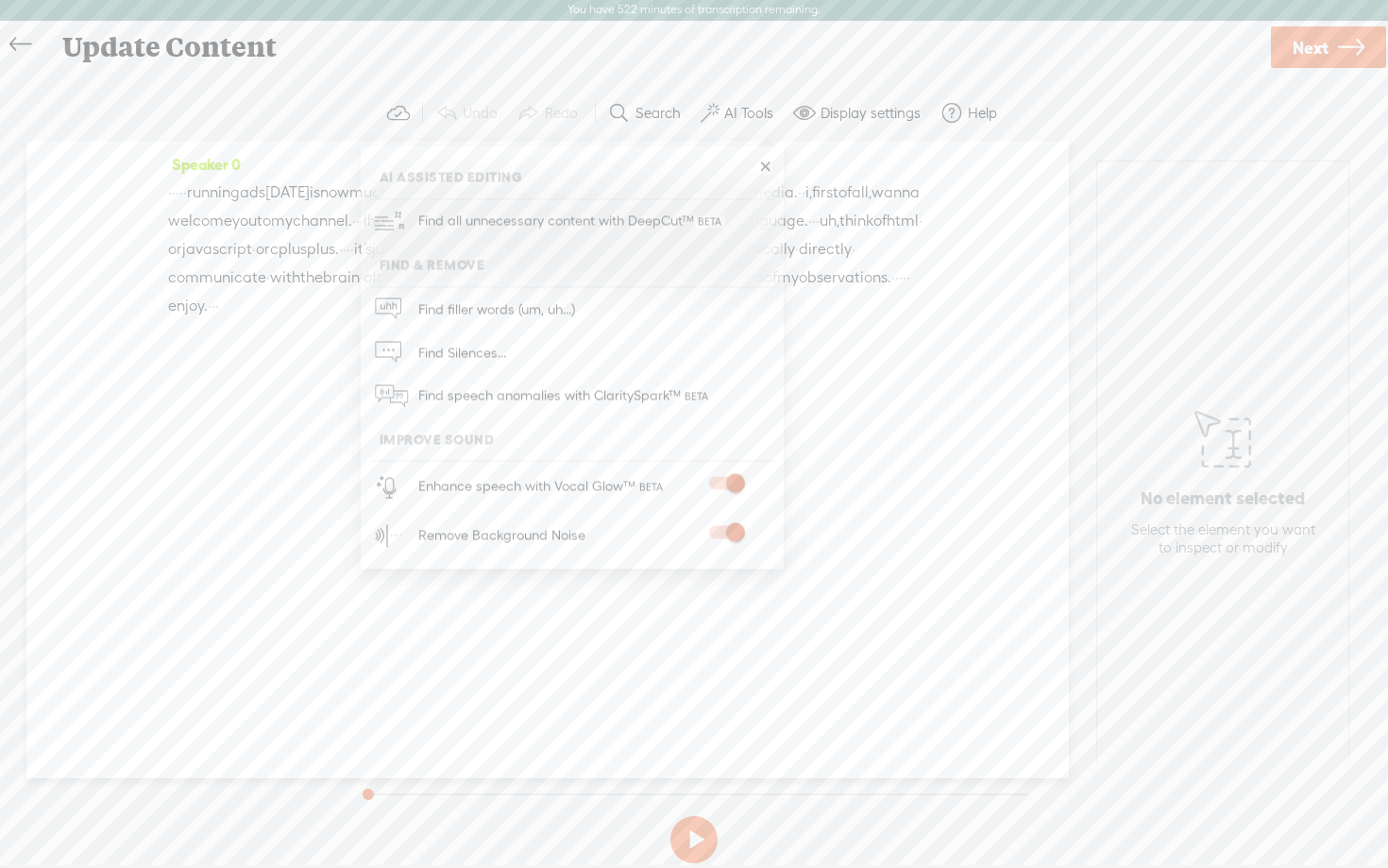
click at [1381, 53] on link "Next" at bounding box center [1328, 48] width 115 height 42
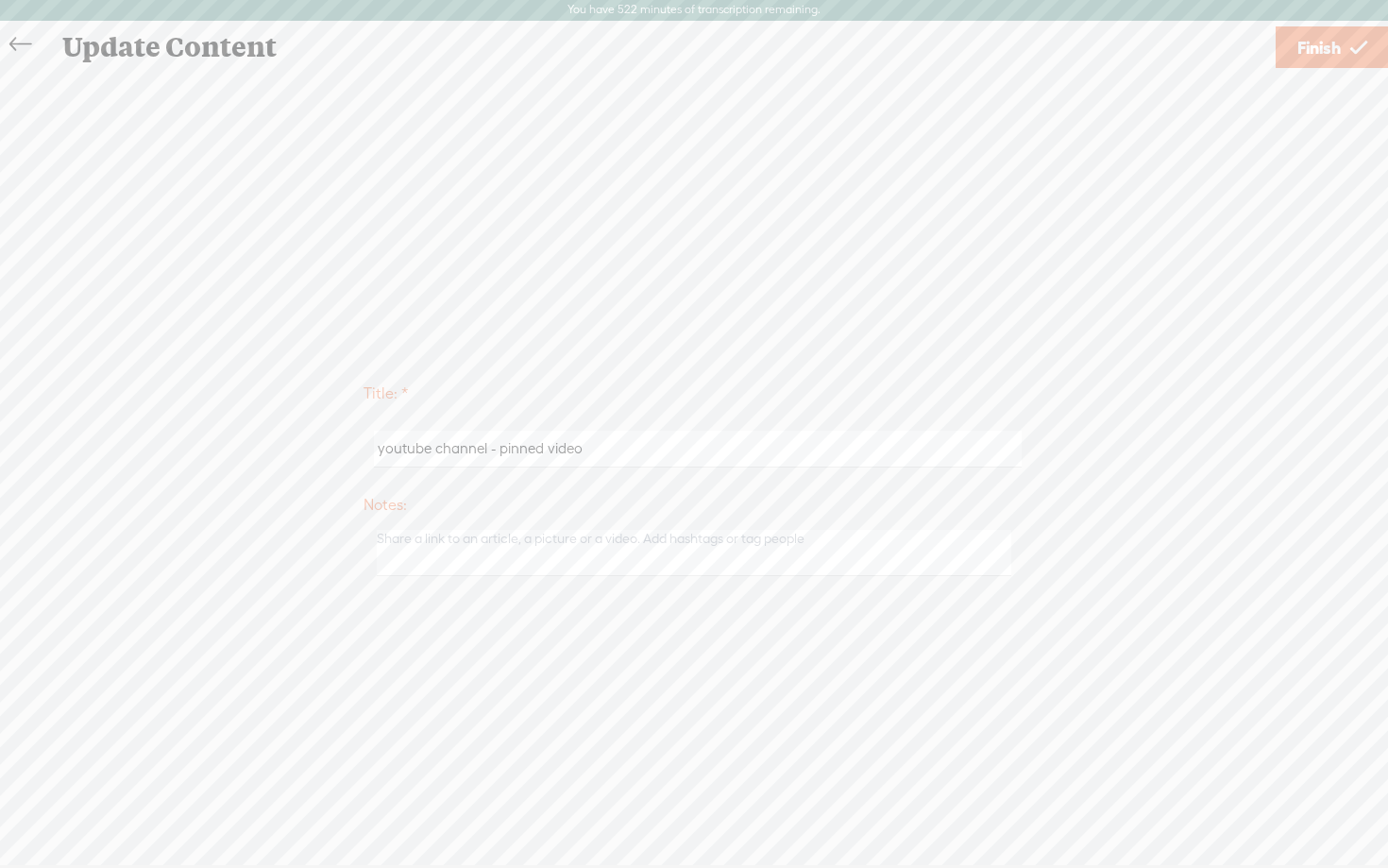
click at [1341, 43] on link "Finish" at bounding box center [1332, 48] width 113 height 42
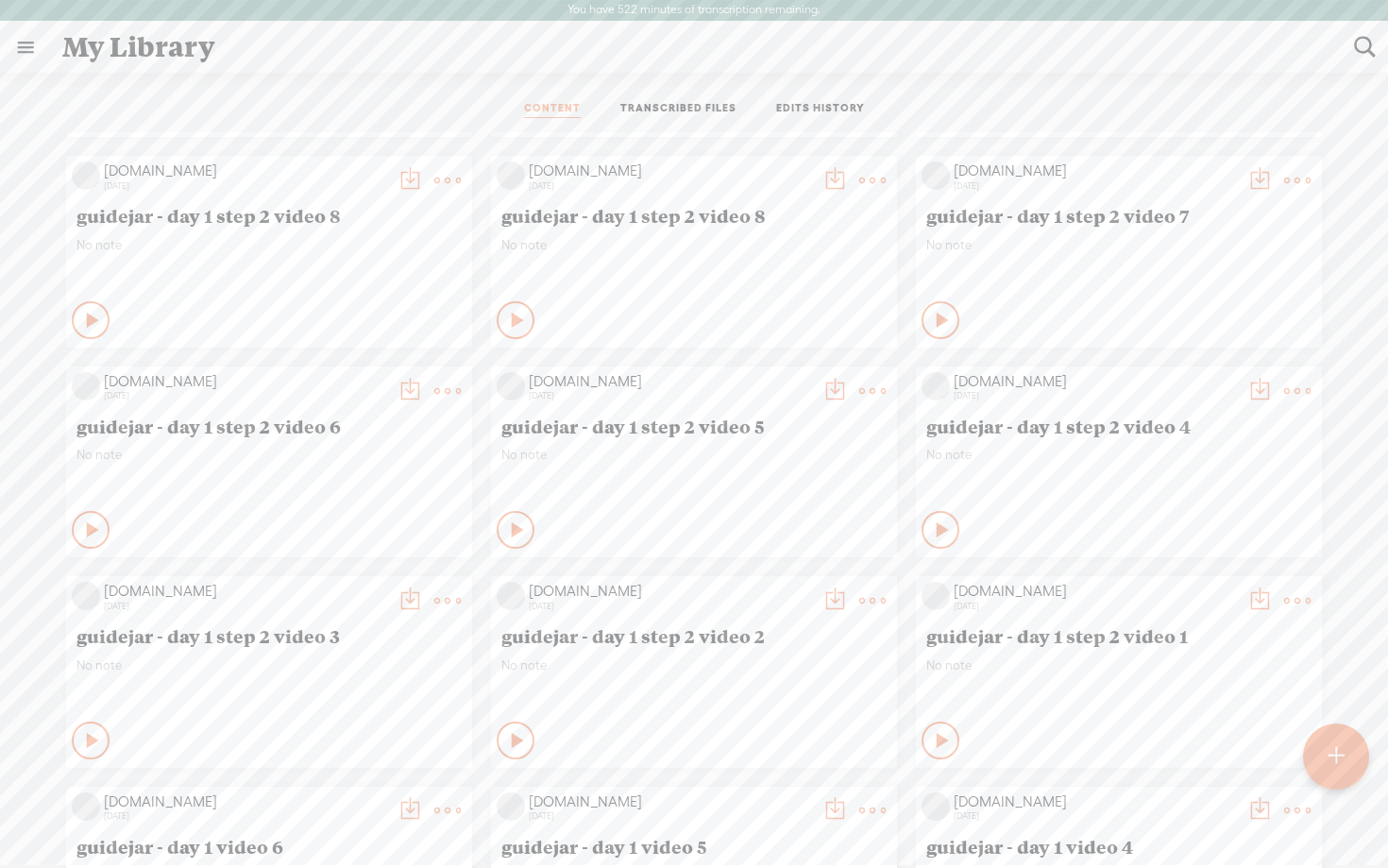
scroll to position [2979, 0]
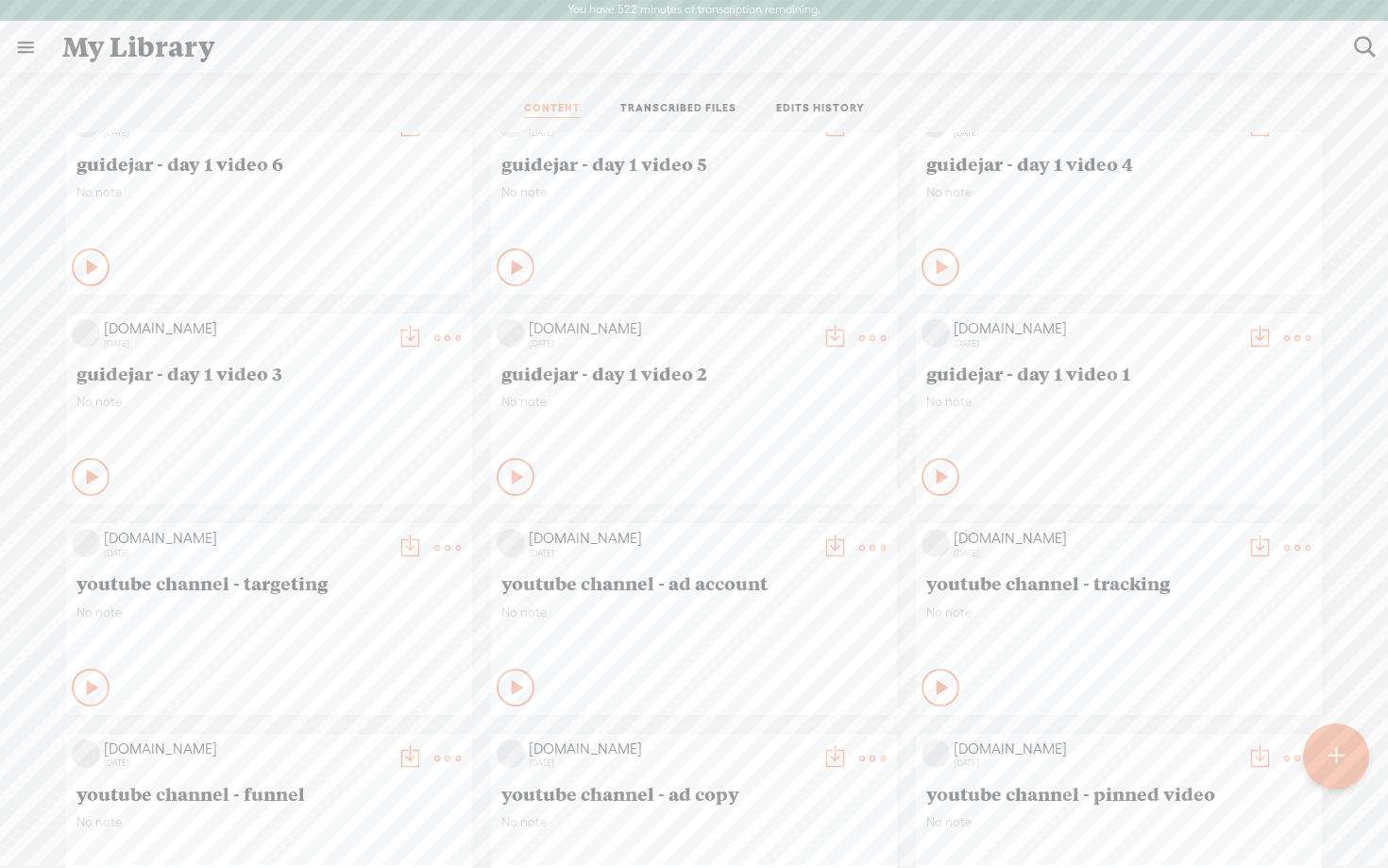
click at [1252, 761] on t at bounding box center [1260, 758] width 27 height 27
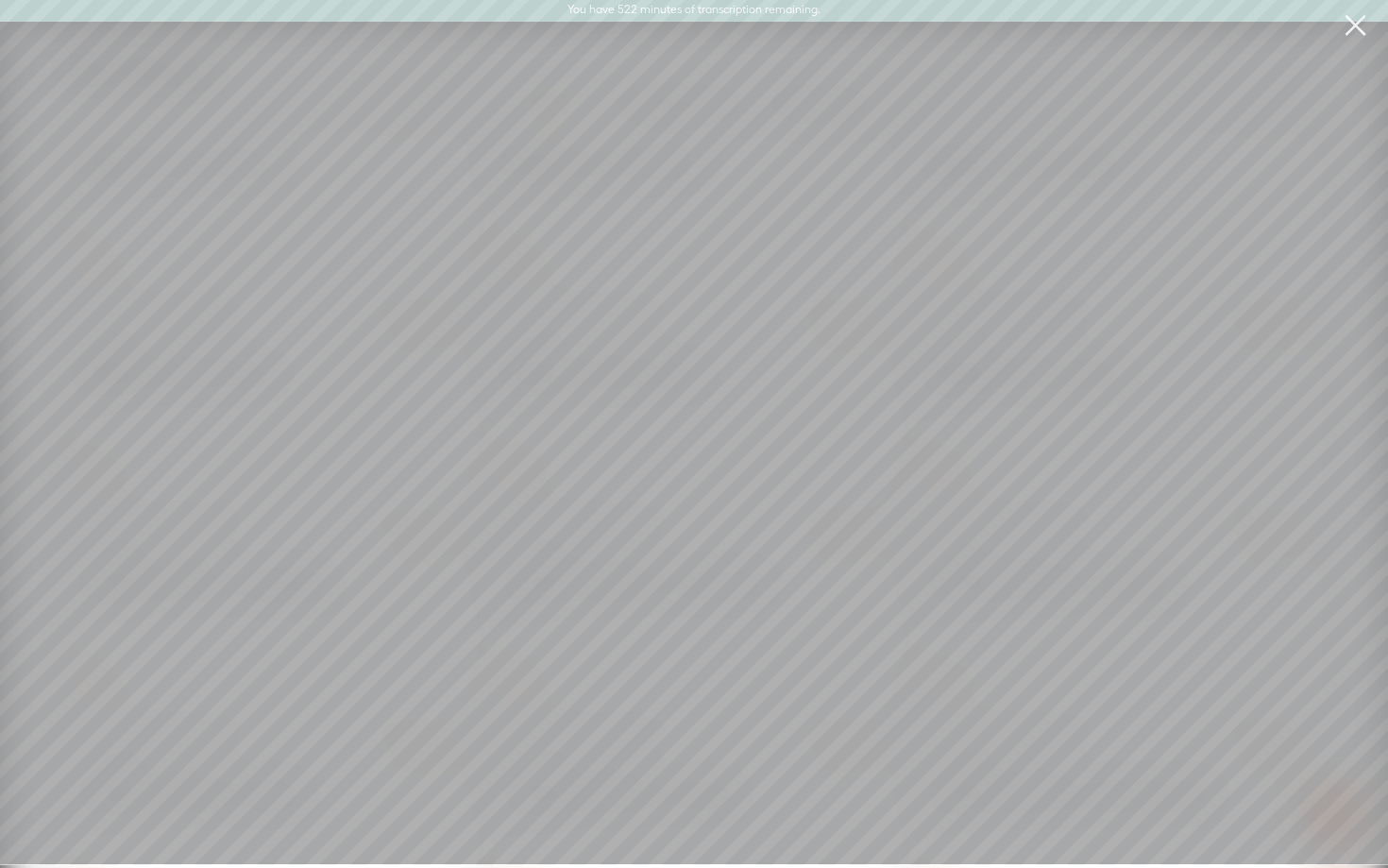
scroll to position [0, 0]
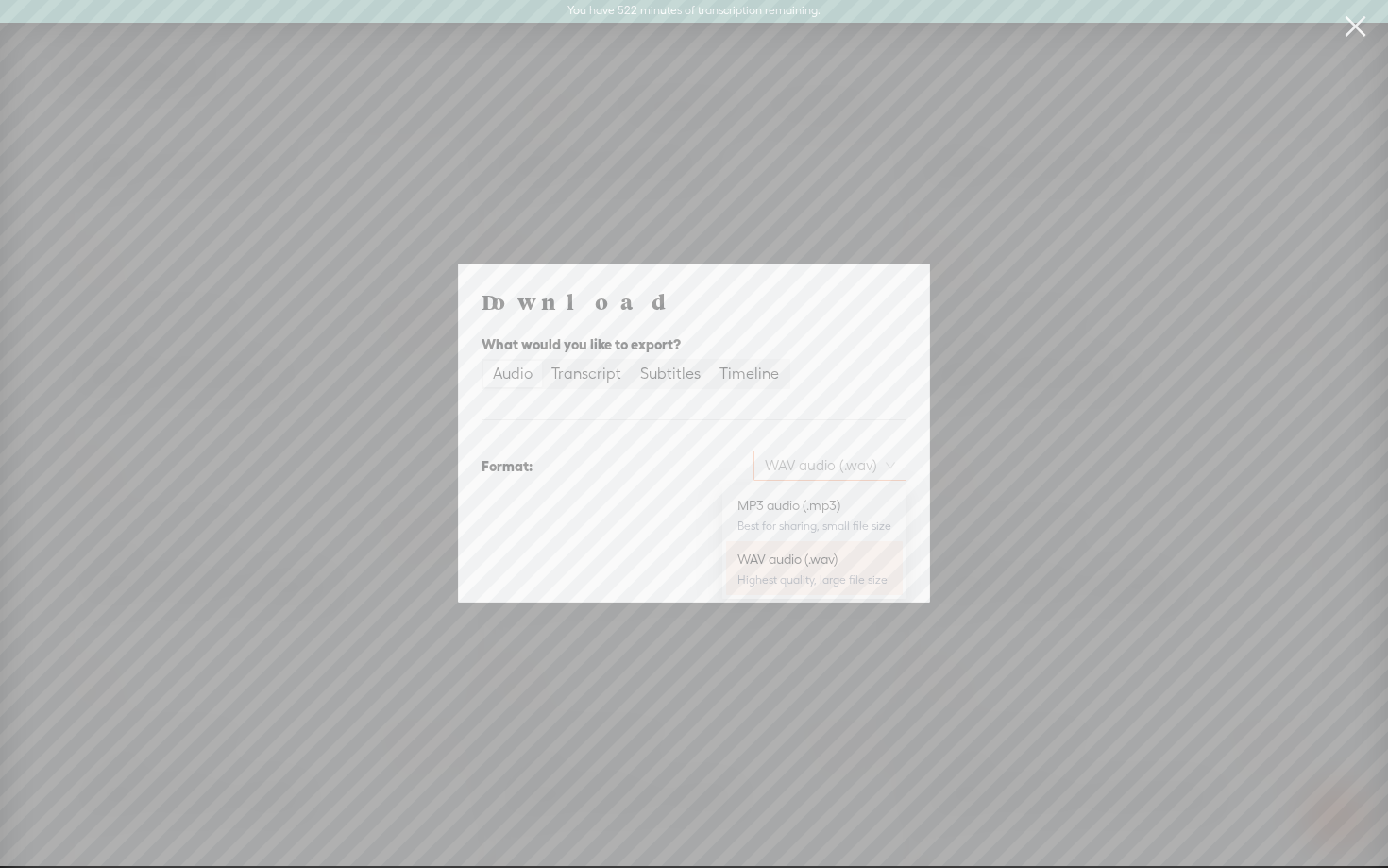
click at [850, 467] on span "WAV audio (.wav)" at bounding box center [829, 465] width 130 height 28
click at [822, 504] on div "MP3 audio (.mp3)" at bounding box center [814, 505] width 154 height 19
click at [857, 562] on span "Download" at bounding box center [858, 565] width 66 height 19
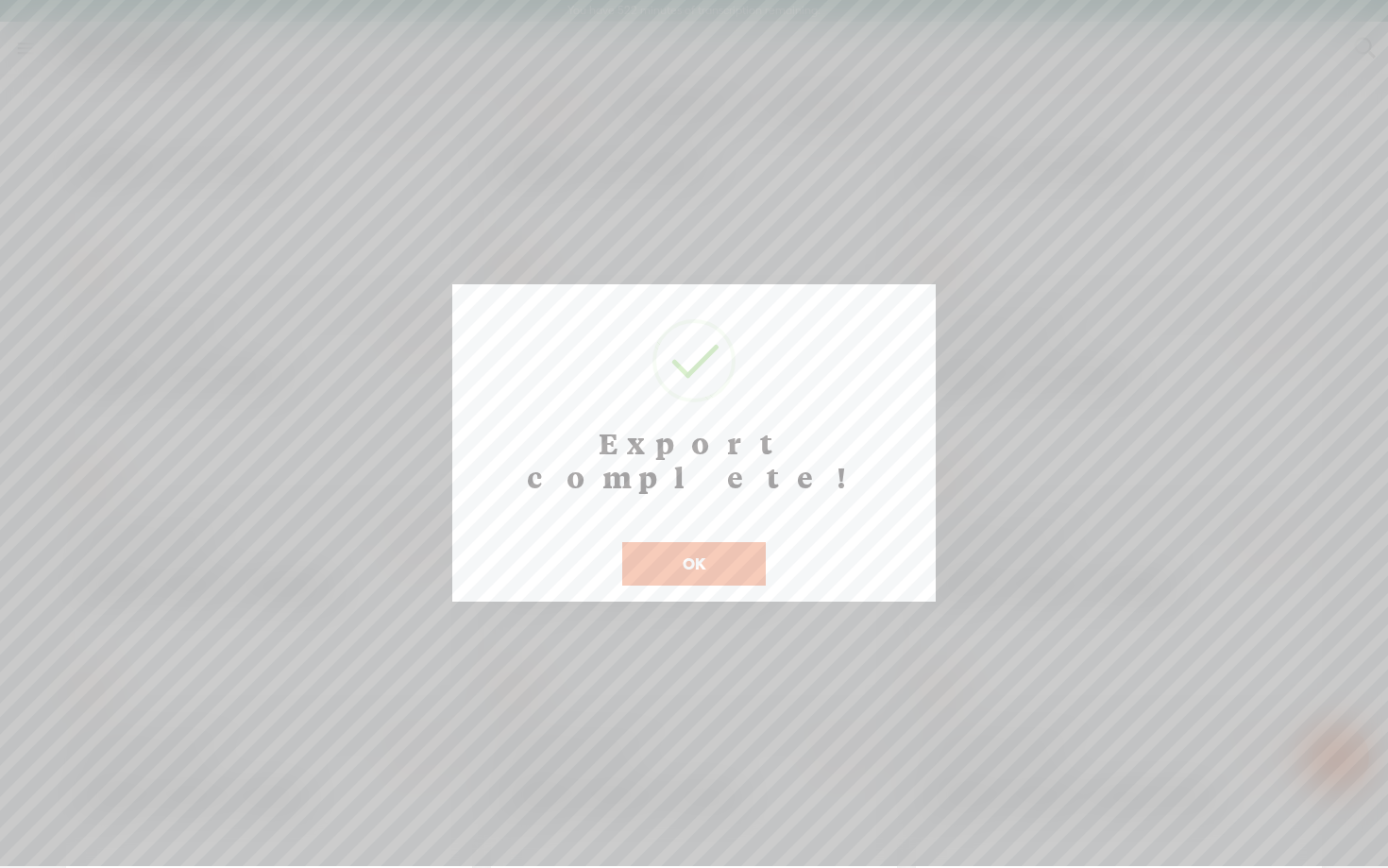
click at [730, 542] on button "OK" at bounding box center [694, 564] width 143 height 44
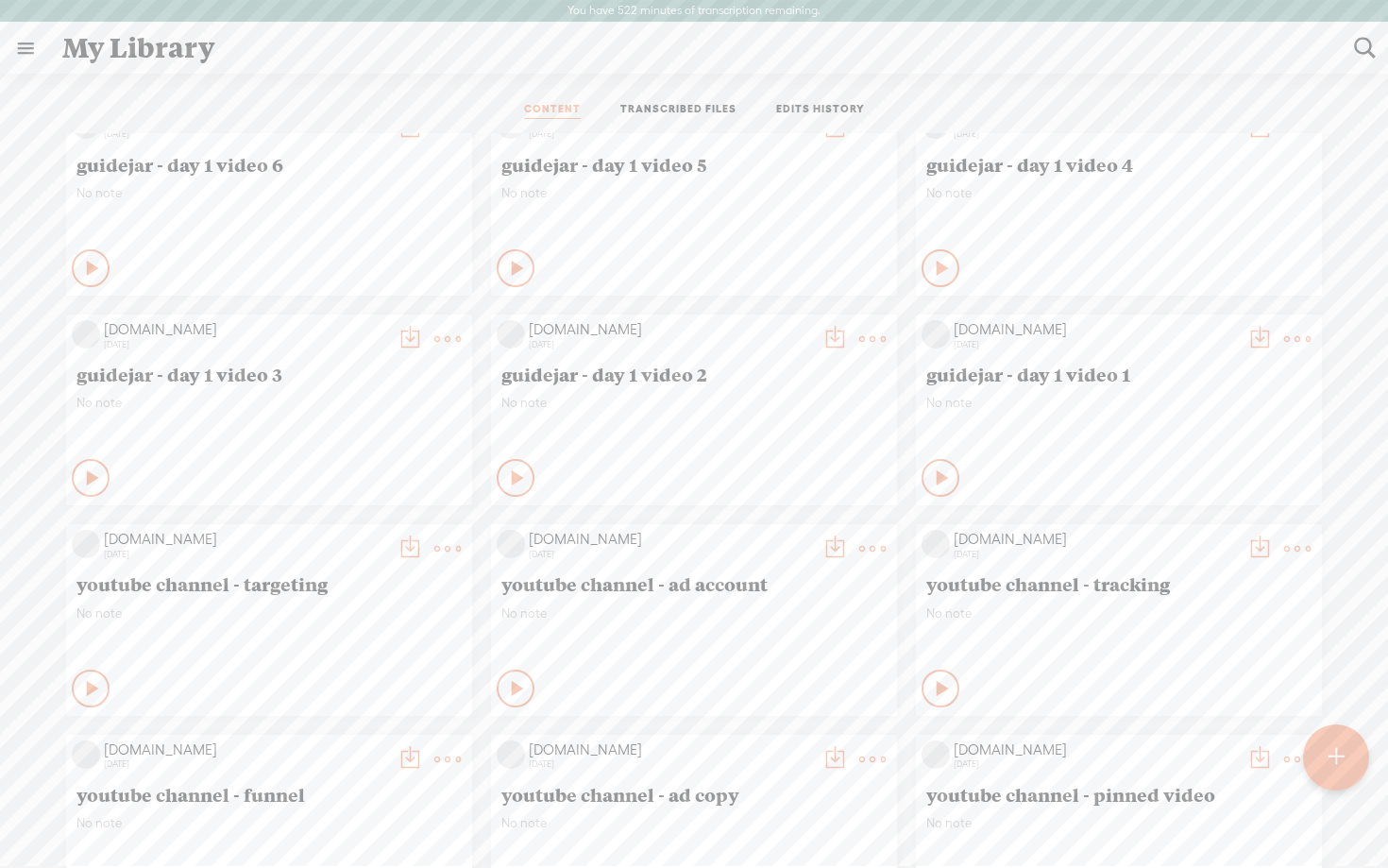
click at [406, 758] on t at bounding box center [410, 759] width 27 height 27
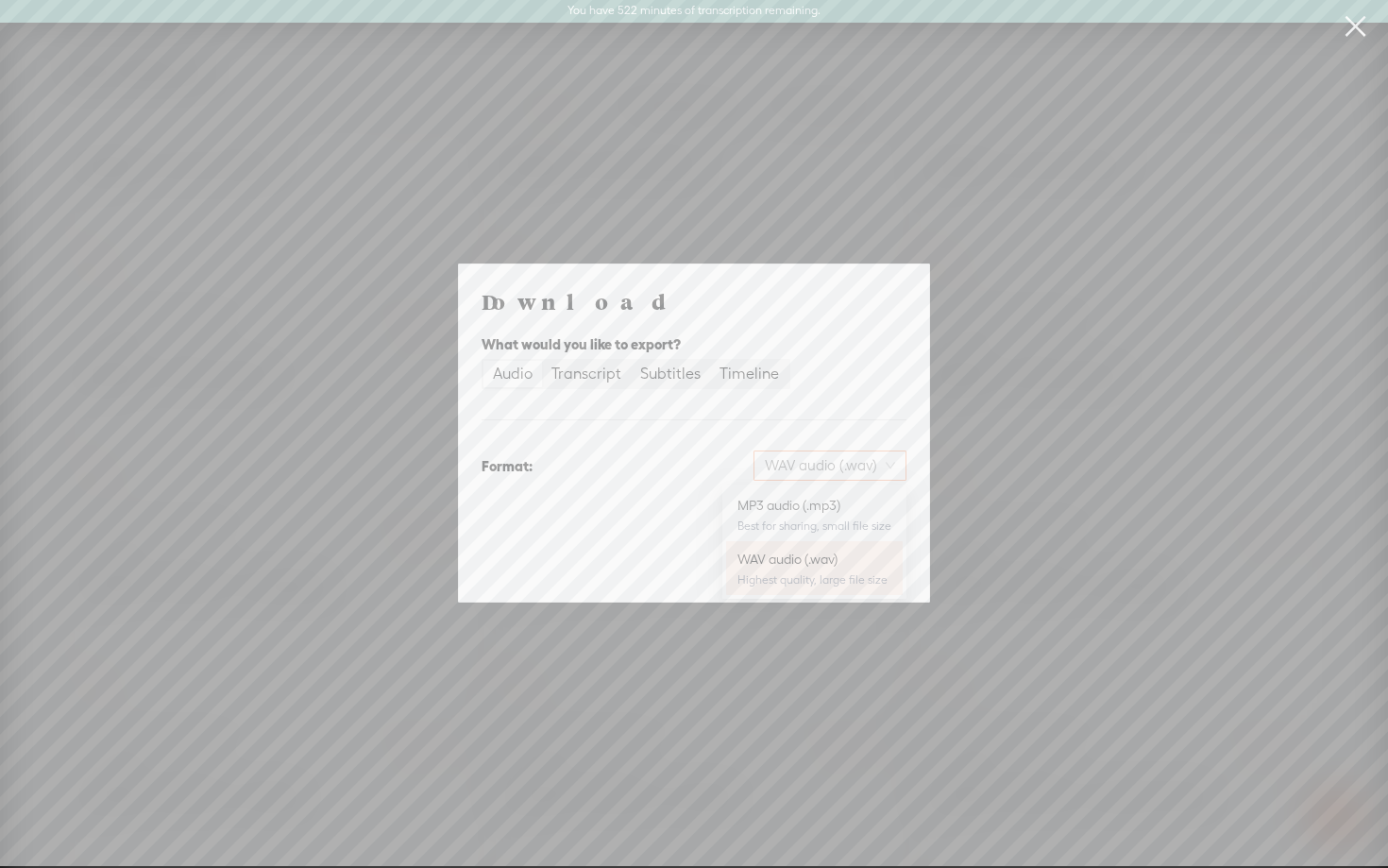
click at [829, 465] on span "WAV audio (.wav)" at bounding box center [829, 465] width 130 height 28
click at [816, 501] on div "MP3 audio (.mp3)" at bounding box center [814, 505] width 154 height 19
click at [838, 563] on span "Download" at bounding box center [858, 565] width 66 height 19
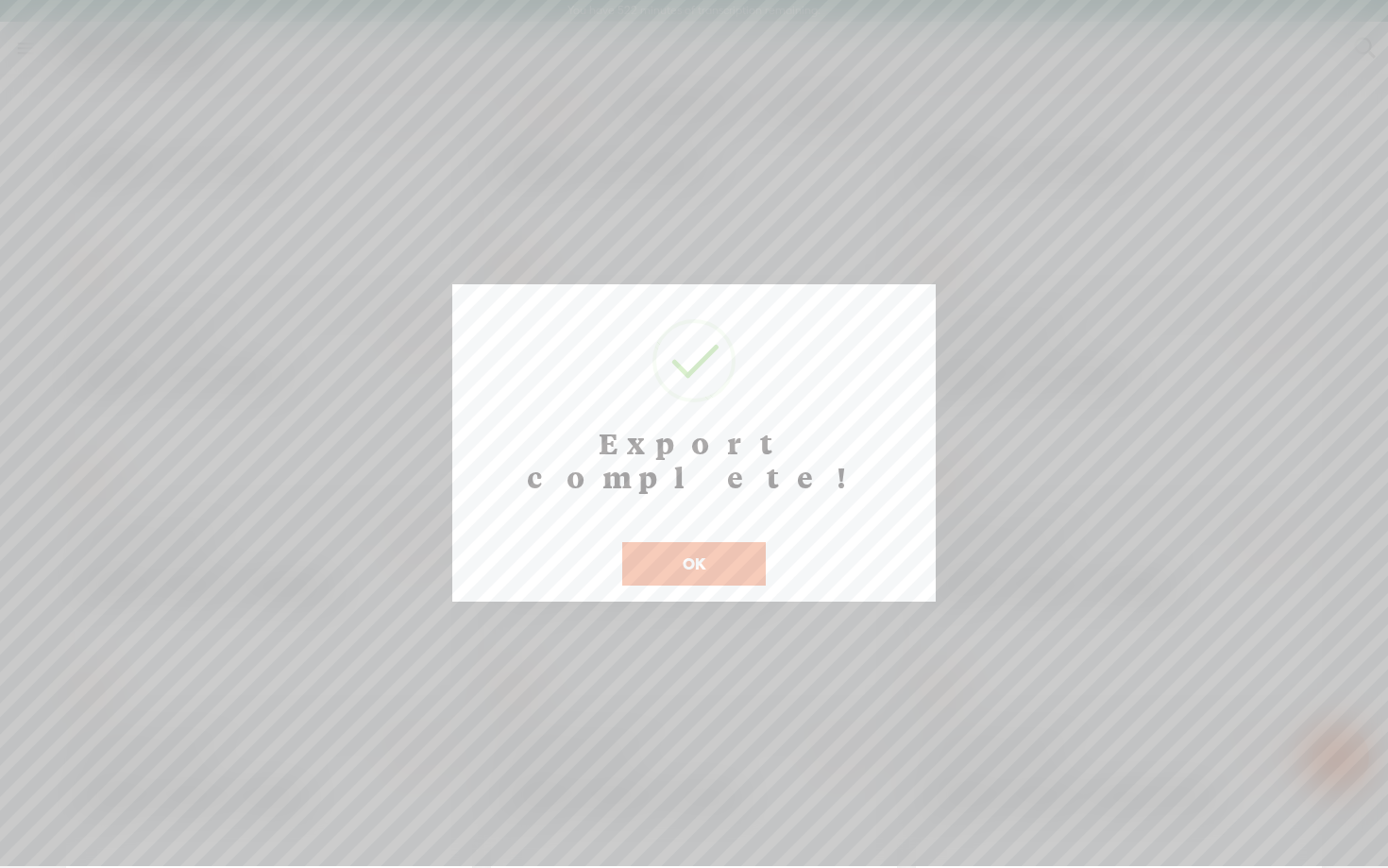
click at [725, 542] on button "OK" at bounding box center [694, 564] width 143 height 44
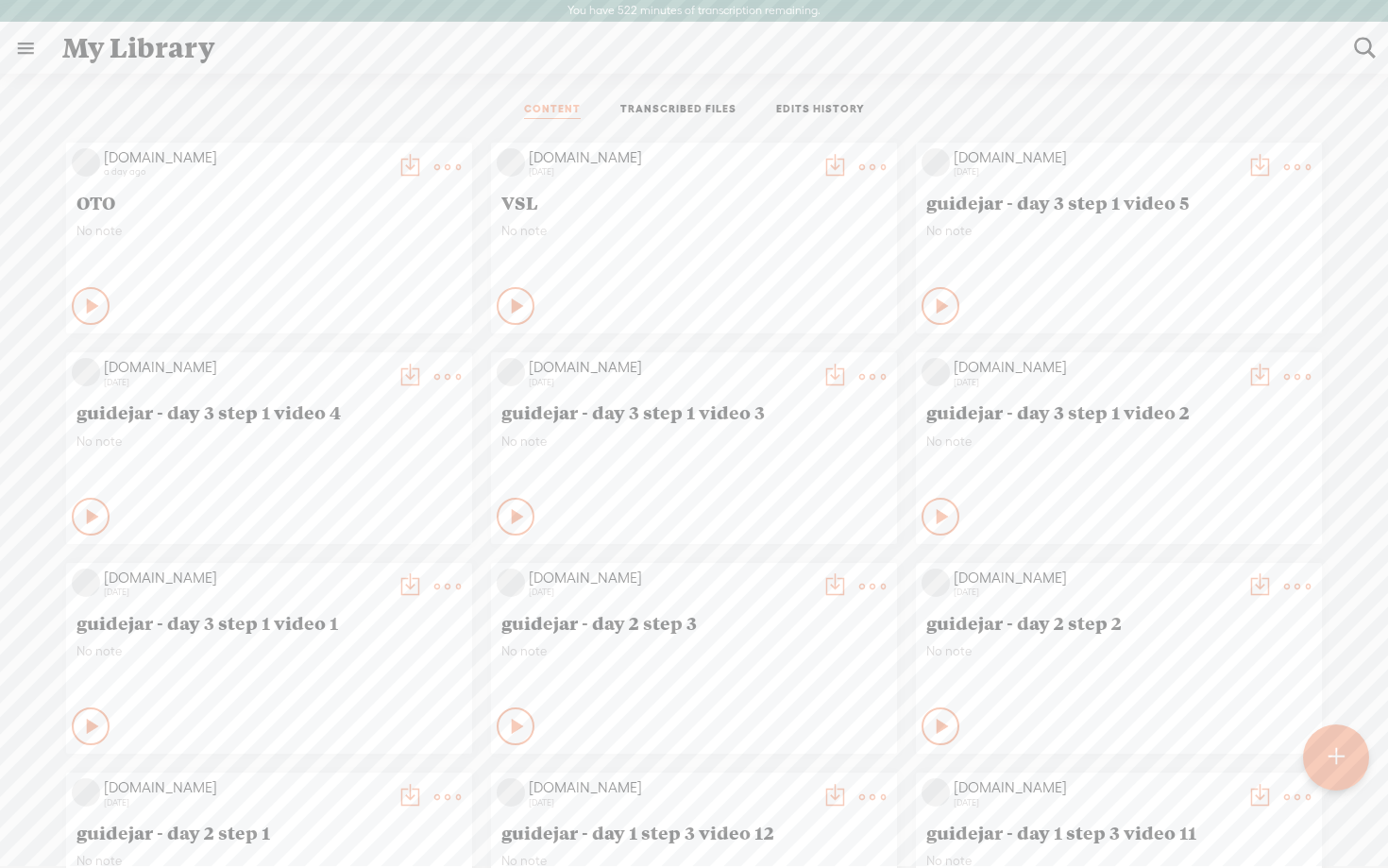
click at [947, 301] on icon at bounding box center [943, 305] width 19 height 19
